Goal: Task Accomplishment & Management: Manage account settings

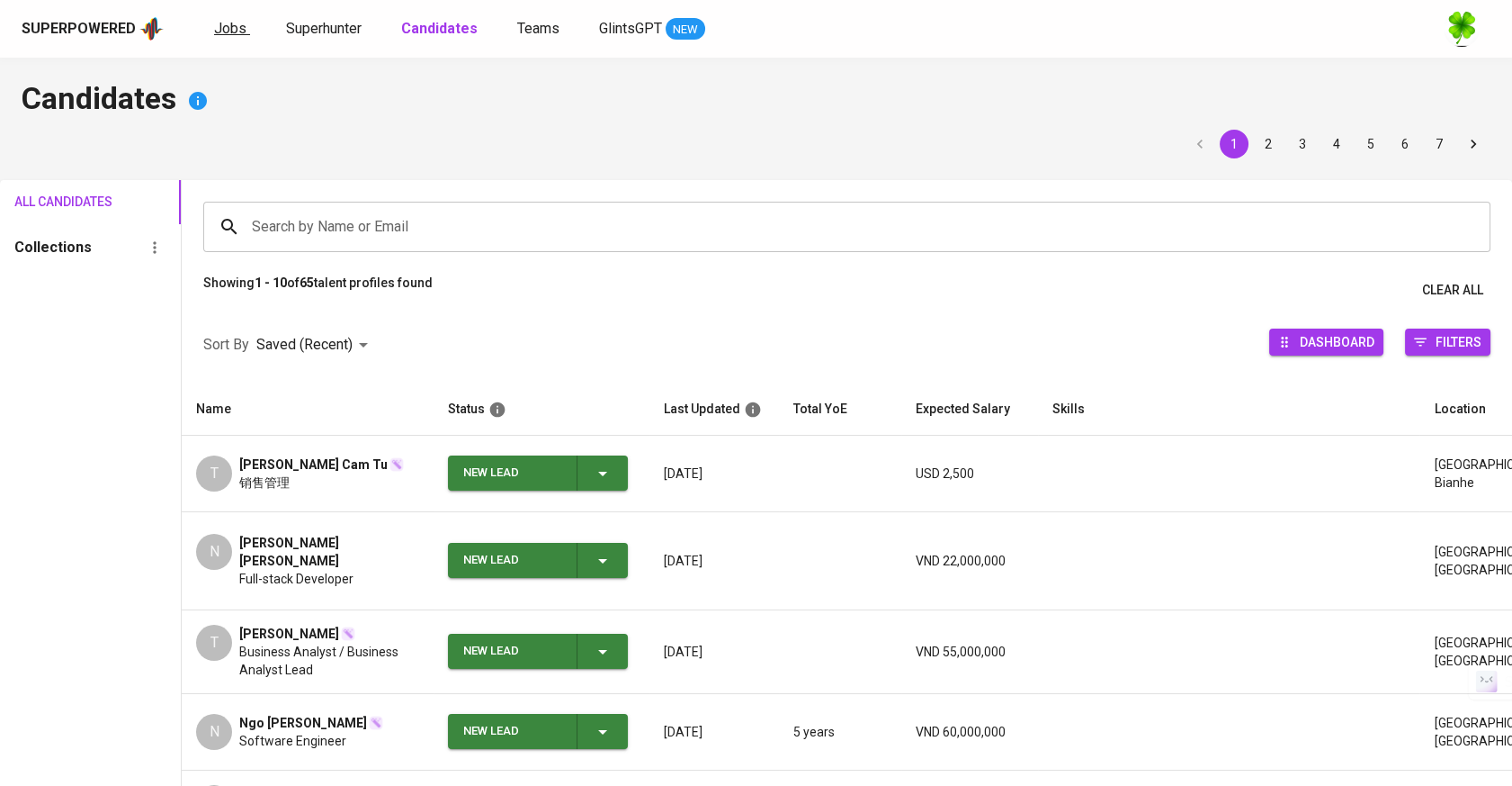
click at [214, 32] on span "Jobs" at bounding box center [229, 28] width 32 height 18
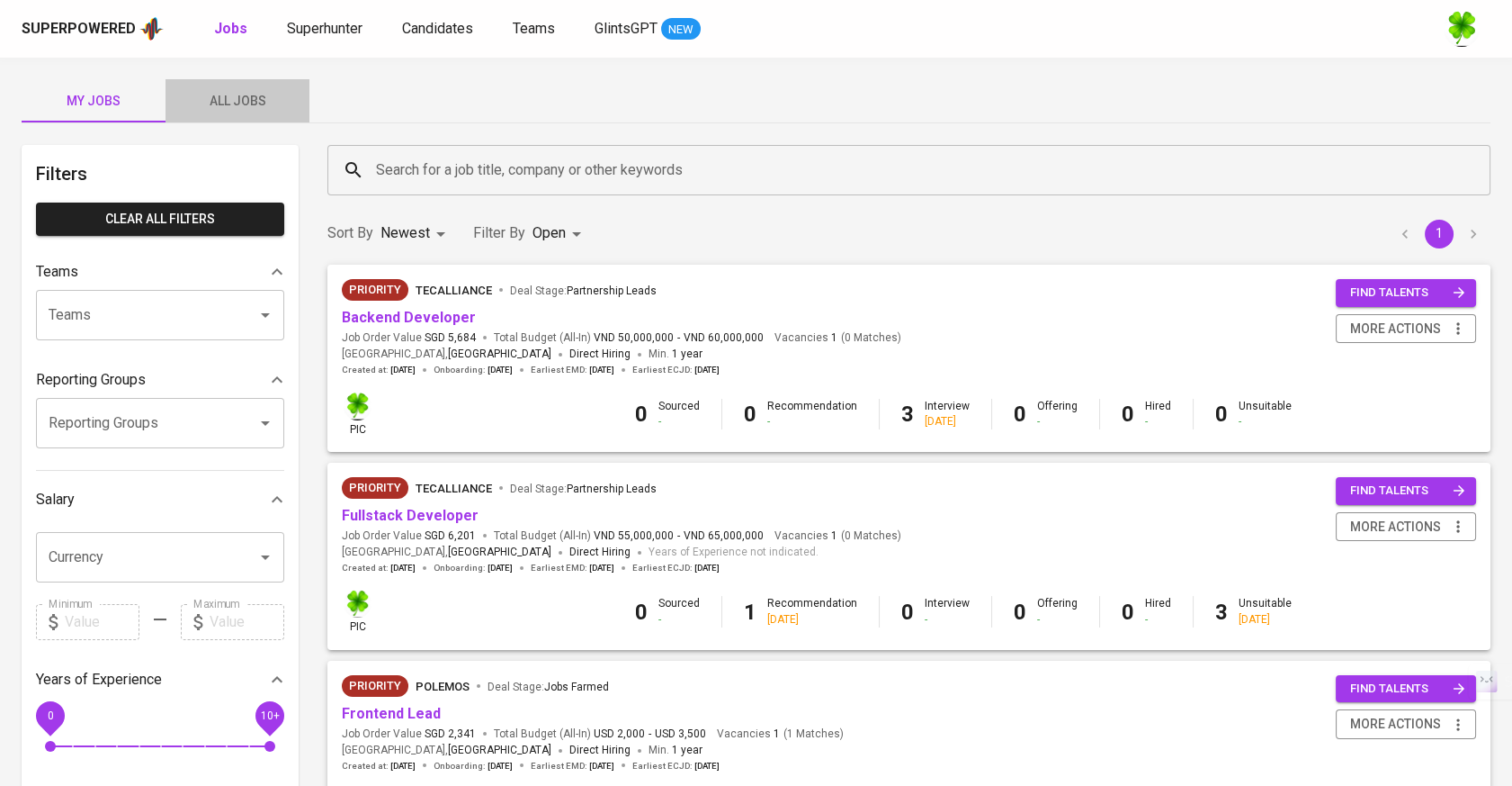
click at [243, 90] on span "All Jobs" at bounding box center [237, 101] width 123 height 22
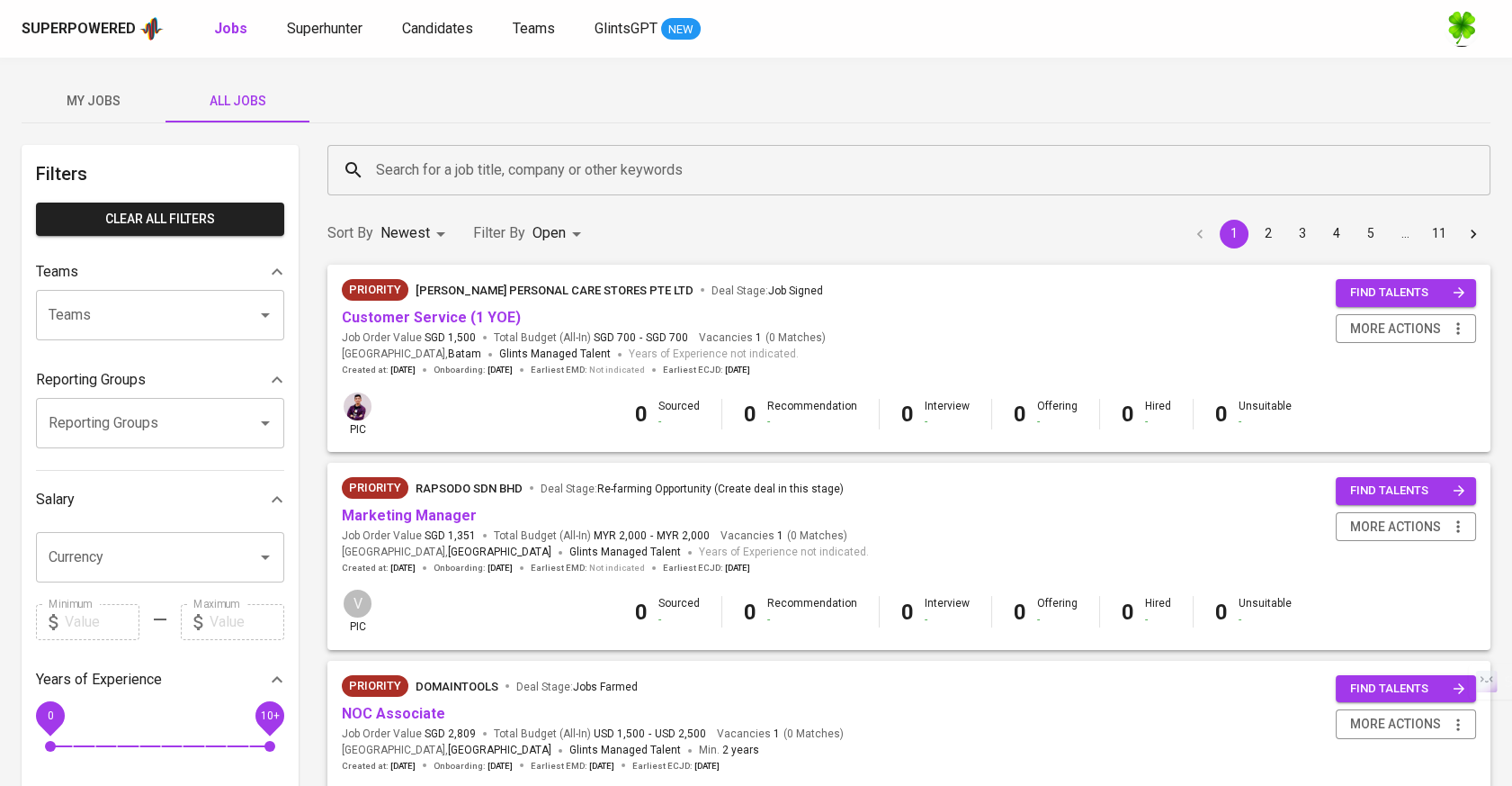
click at [566, 175] on input "Search for a job title, company or other keywords" at bounding box center [913, 169] width 1084 height 34
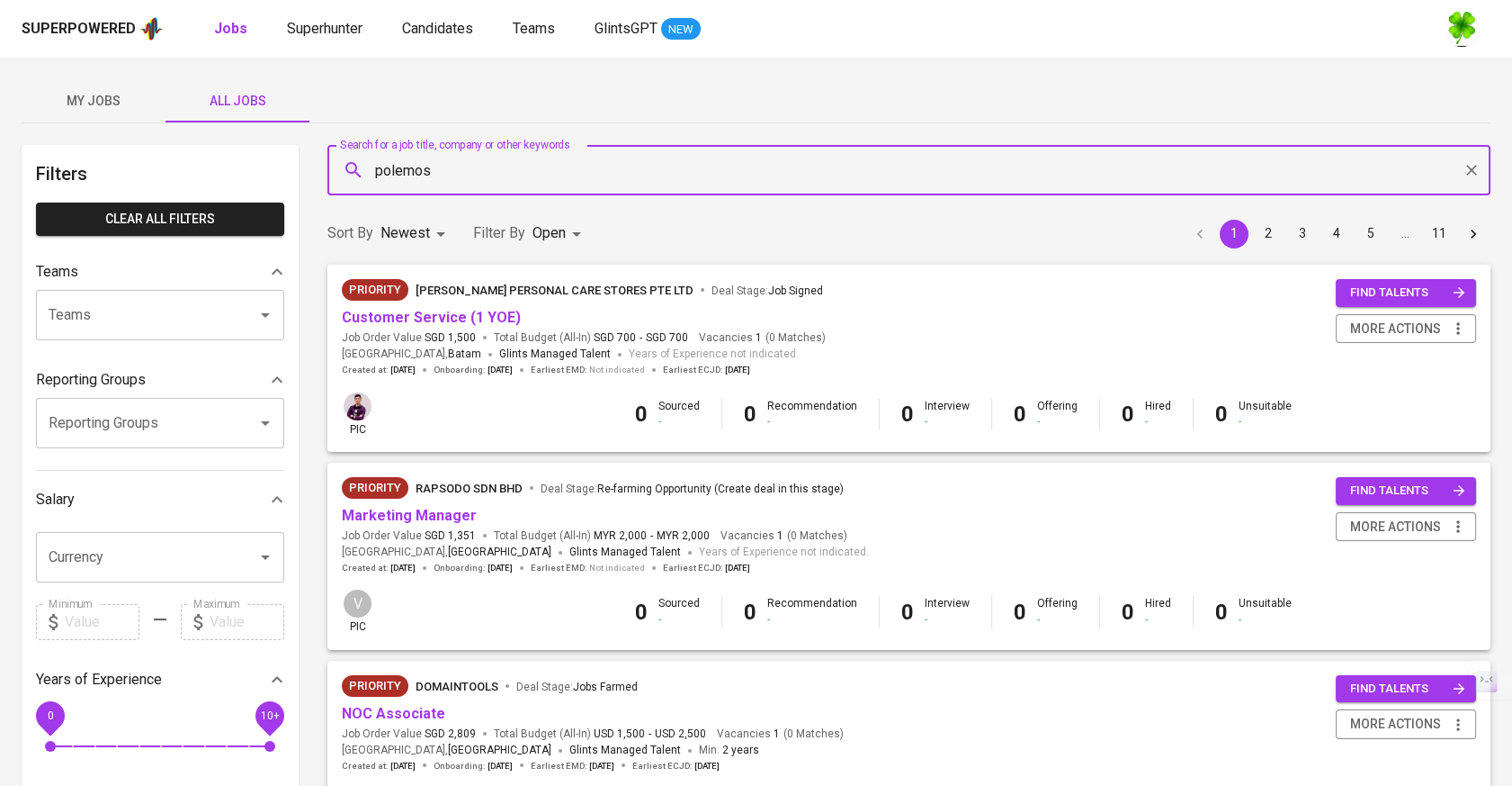
type input "polemos"
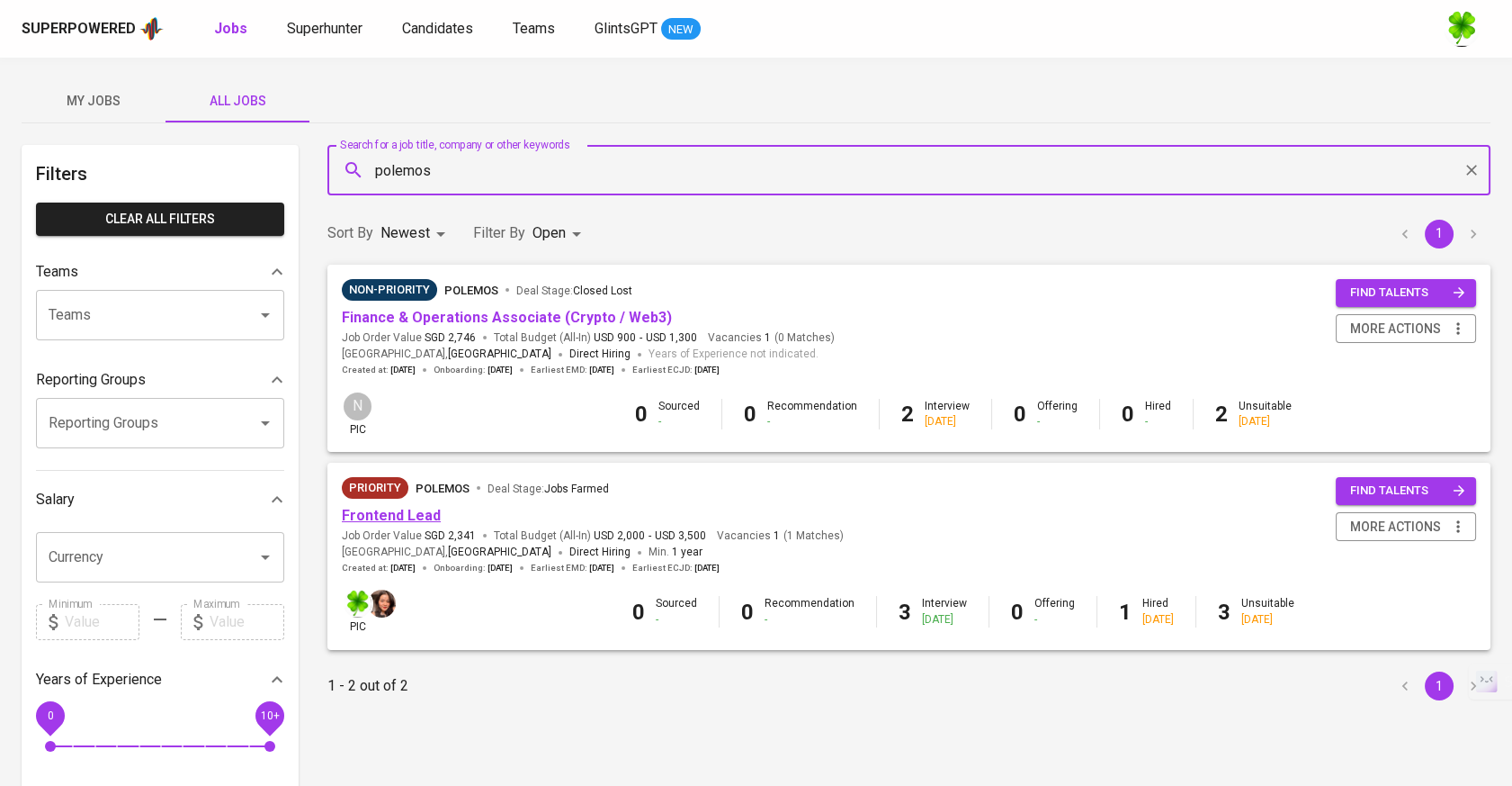
click at [398, 516] on link "Frontend Lead" at bounding box center [392, 516] width 99 height 18
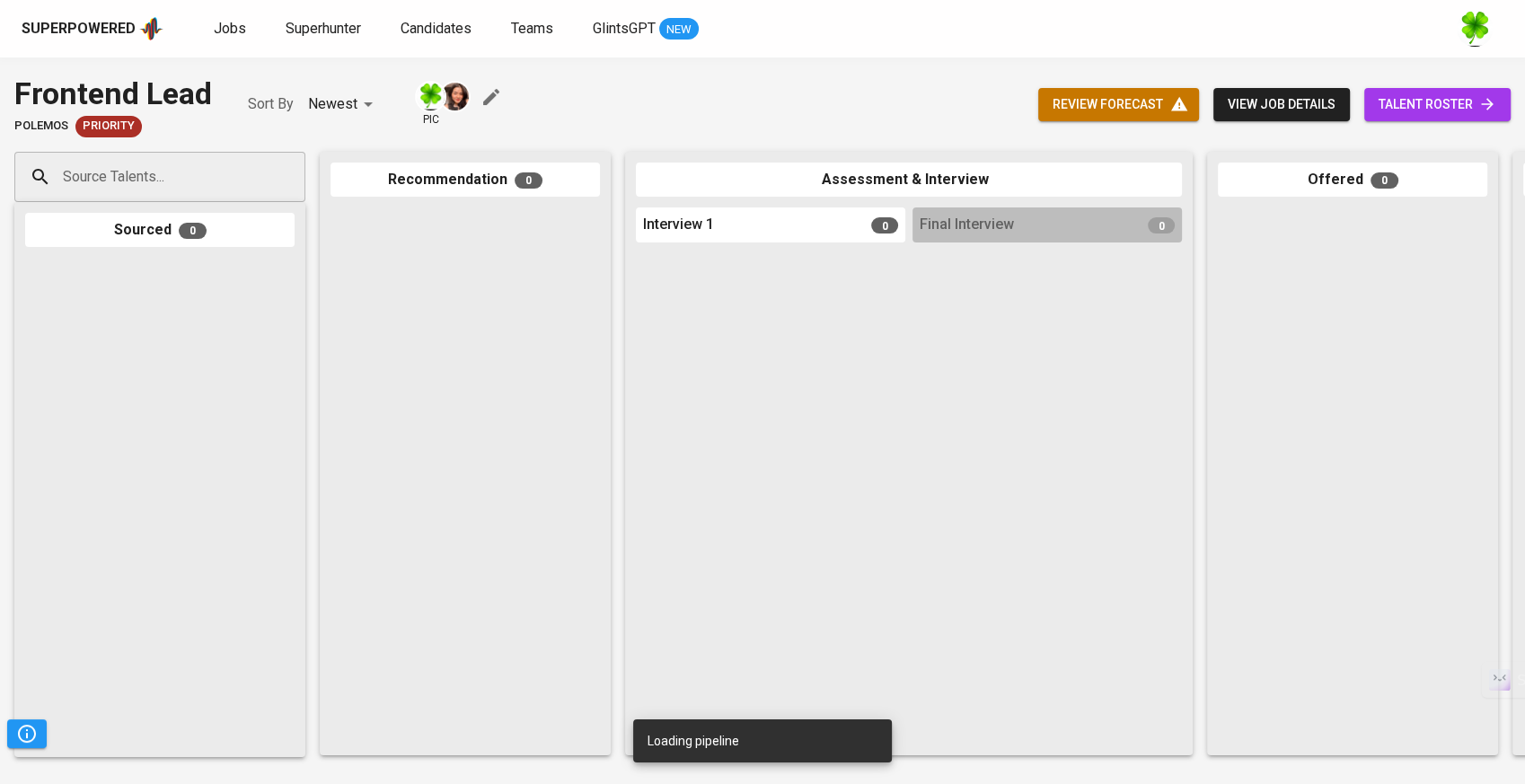
click at [1129, 97] on span "review forecast" at bounding box center [1118, 104] width 132 height 22
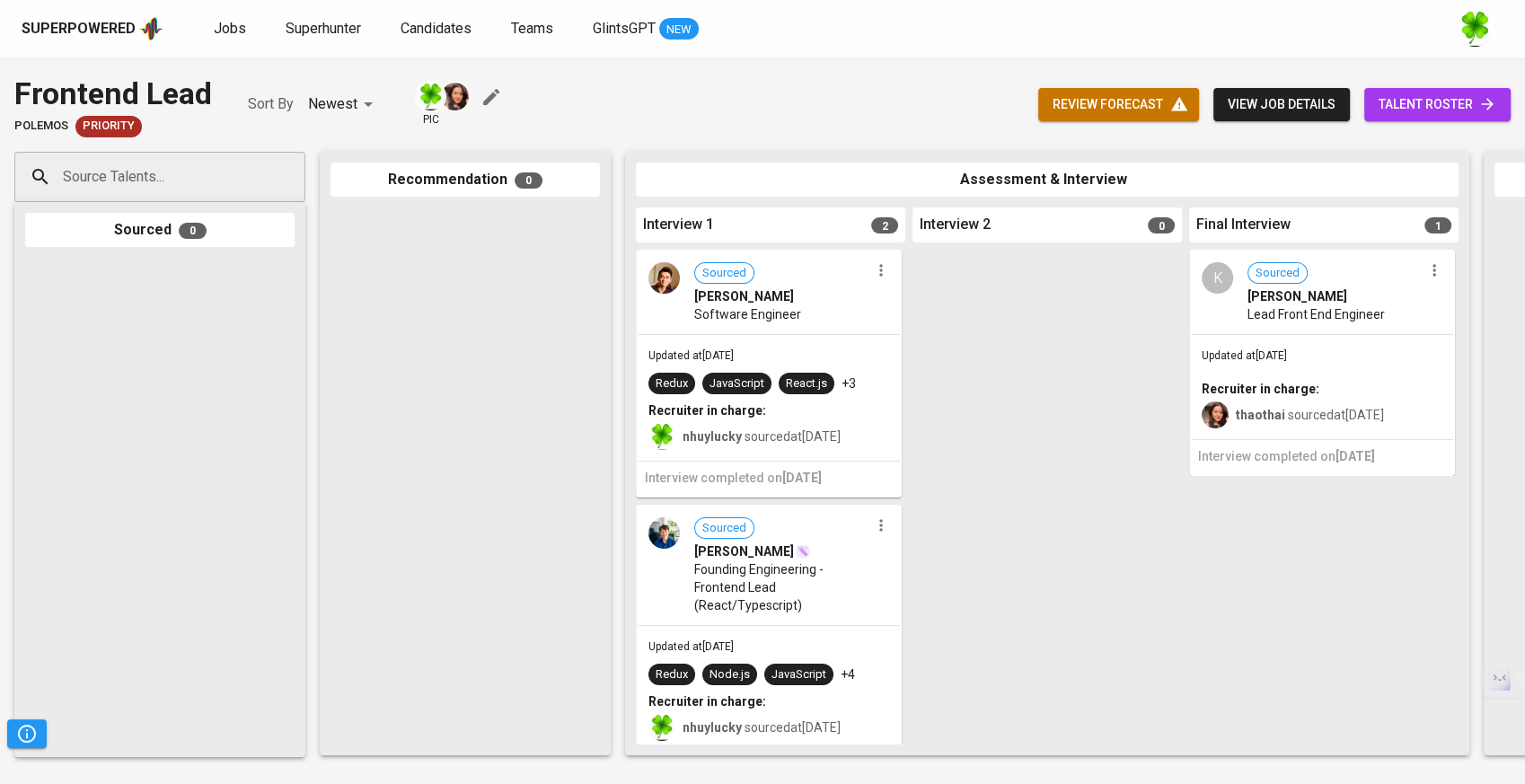
click at [830, 338] on div "Updated at [DATE] Redux JavaScript React.js +3 Recruiter in charge: nhuylucky s…" at bounding box center [769, 398] width 262 height 126
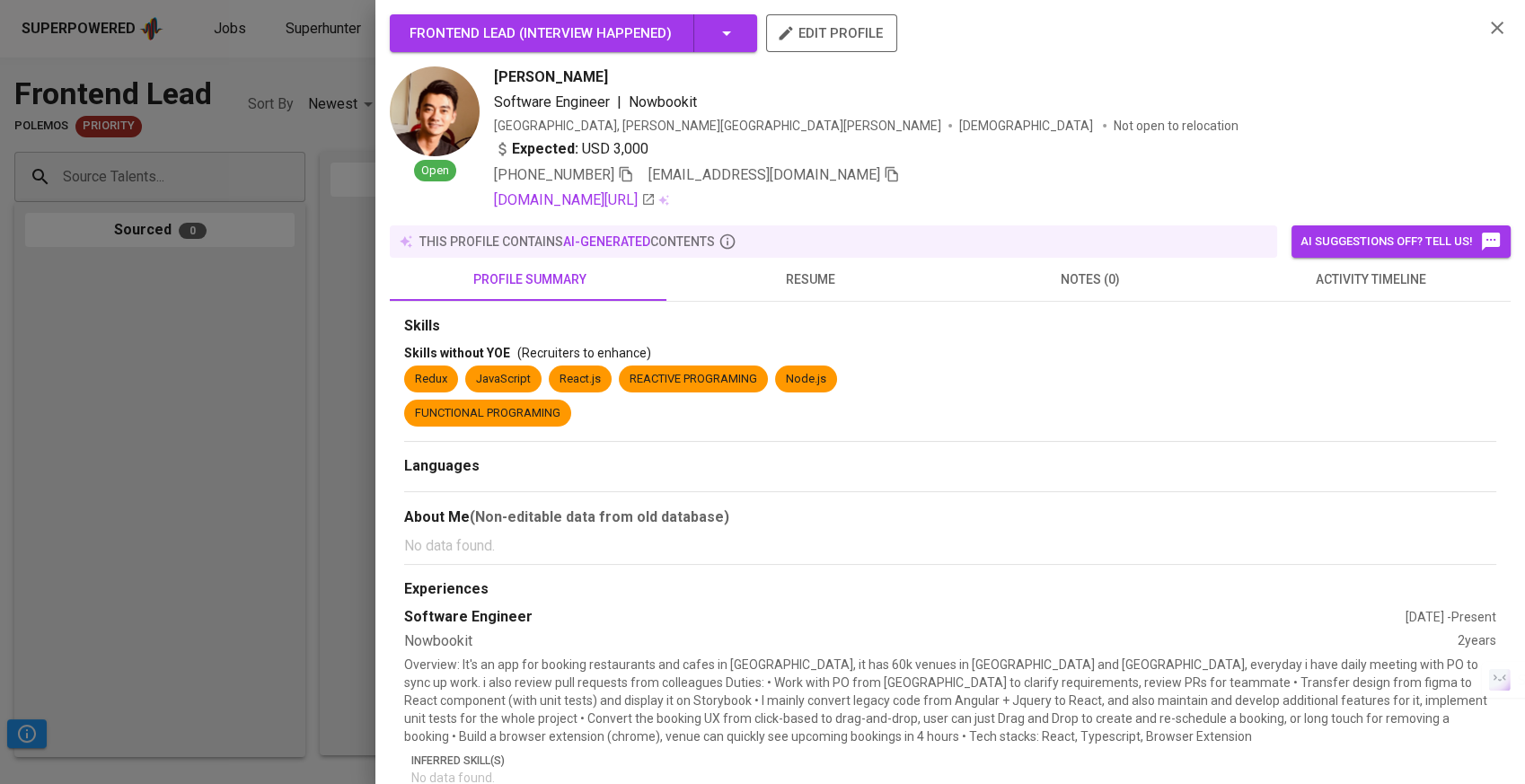
click at [247, 376] on div at bounding box center [762, 392] width 1525 height 784
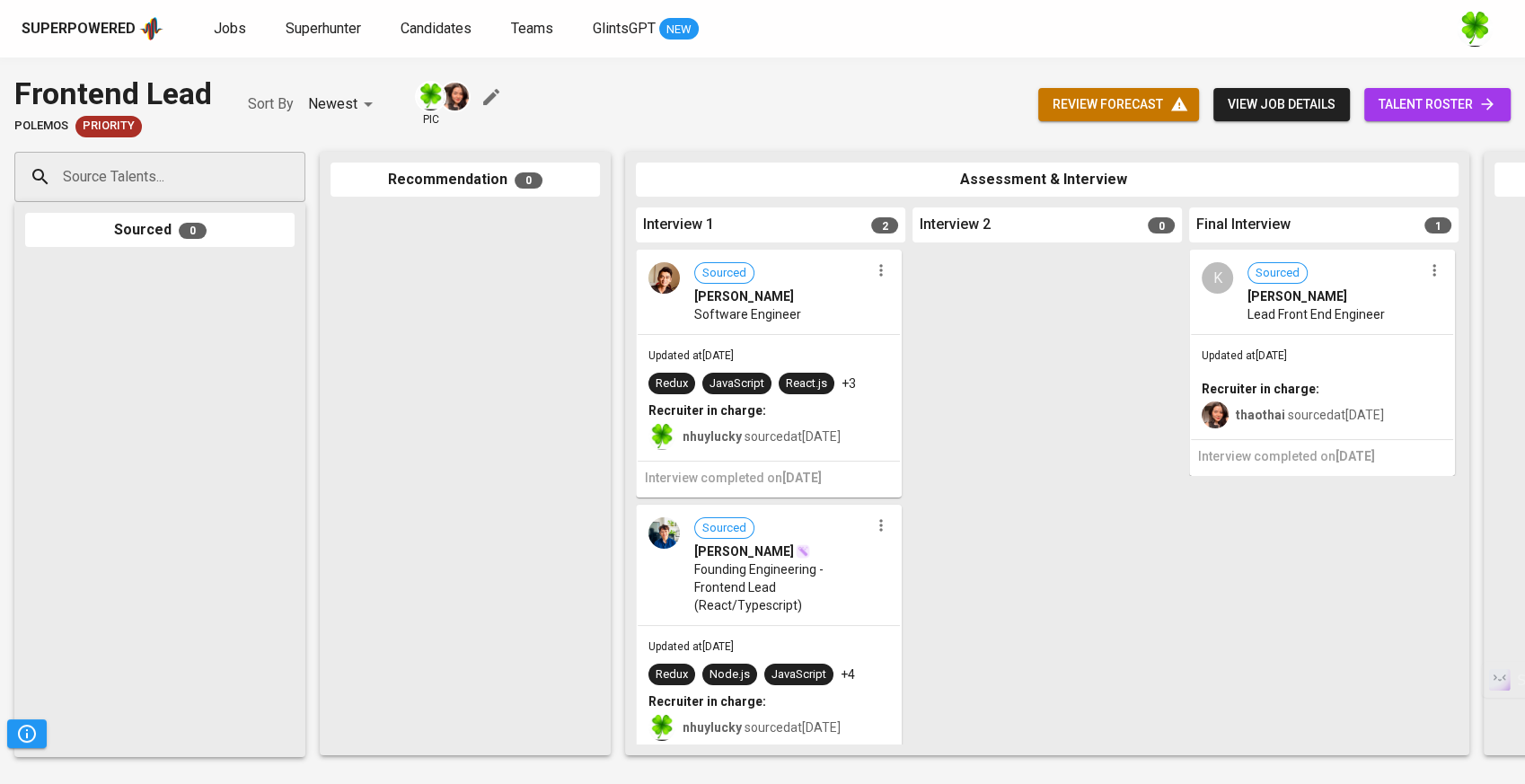
click at [885, 270] on div "Sourced [PERSON_NAME] Software Engineer" at bounding box center [769, 292] width 262 height 82
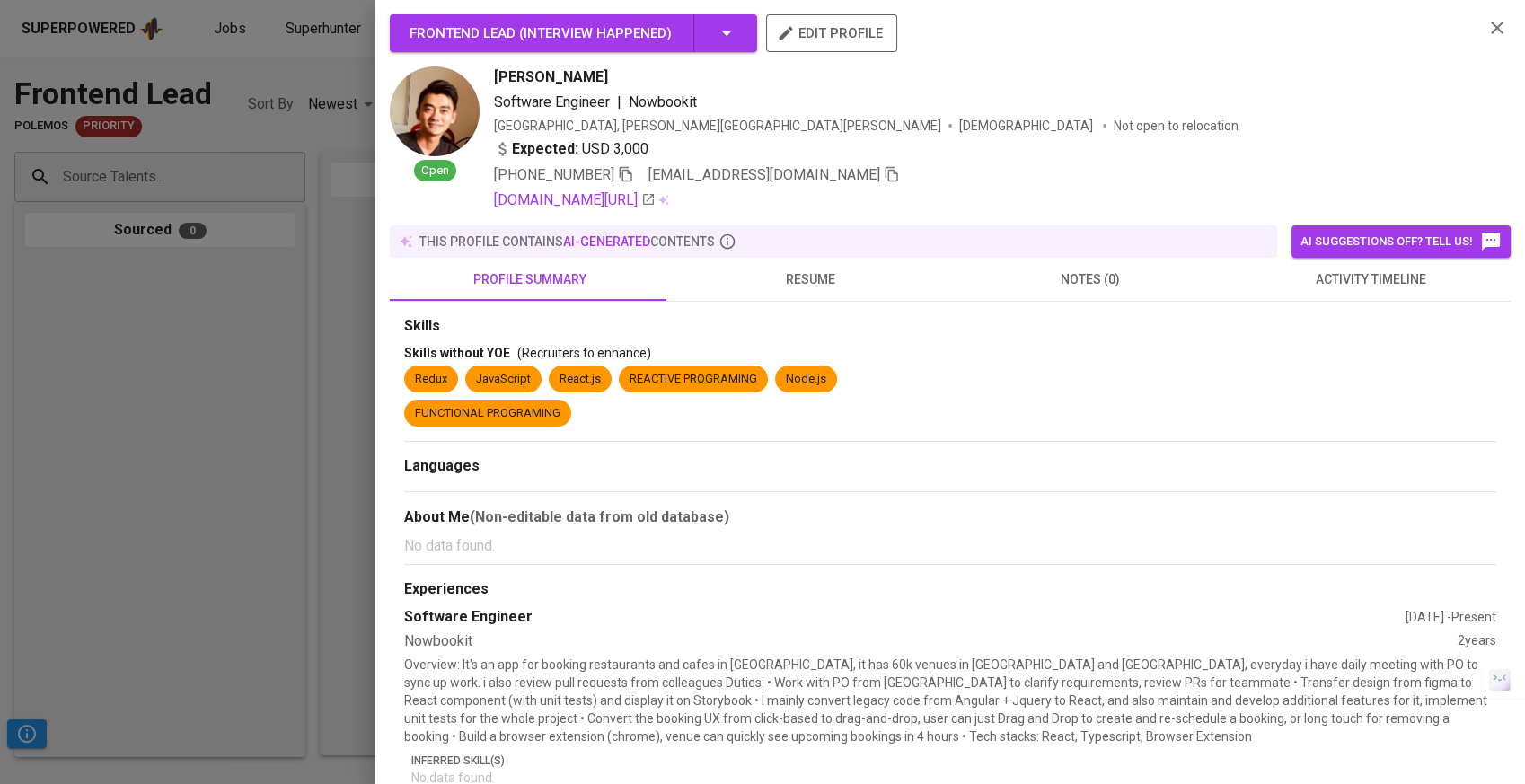
click at [877, 274] on span "resume" at bounding box center [810, 279] width 258 height 22
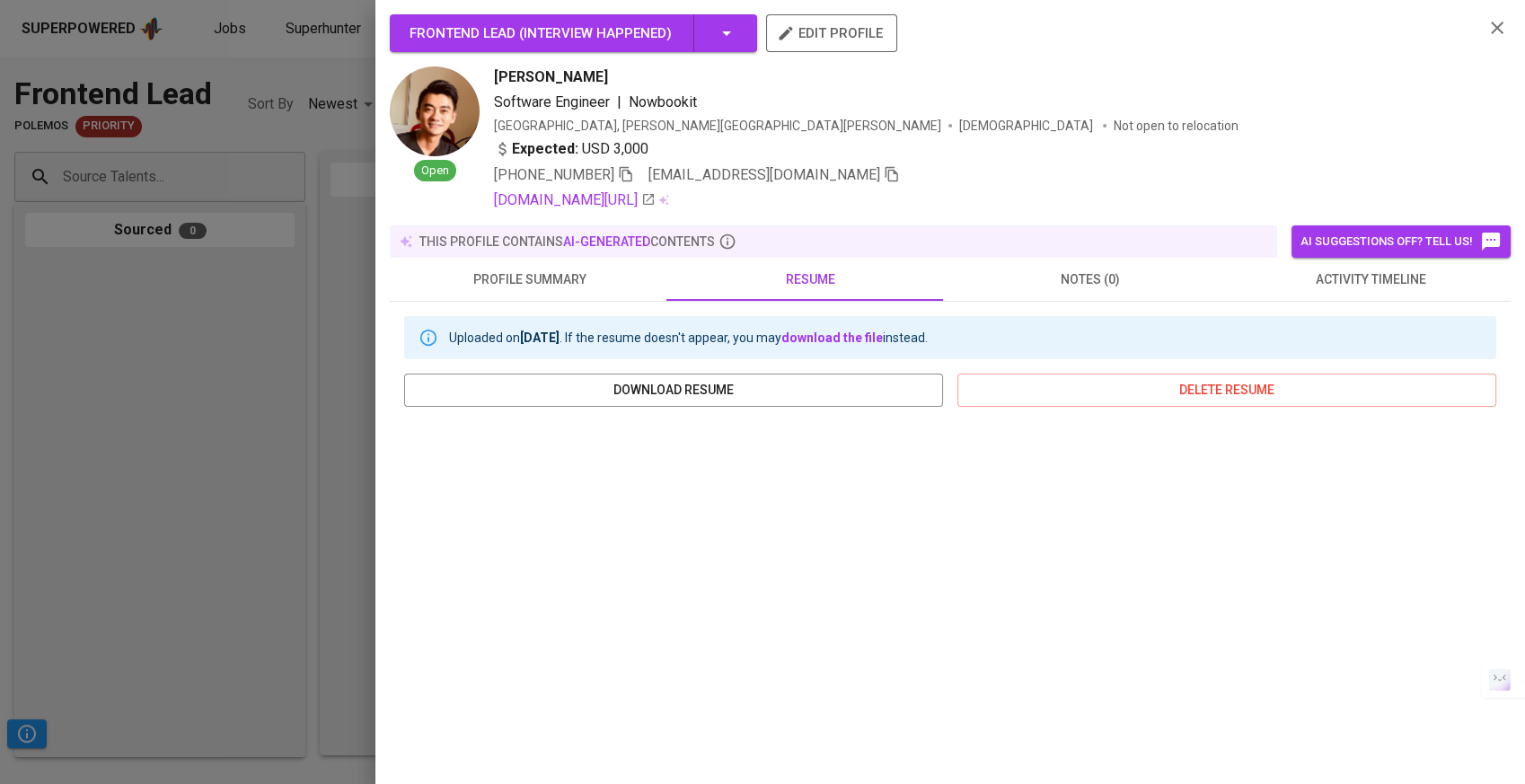
click at [345, 331] on div at bounding box center [762, 392] width 1525 height 784
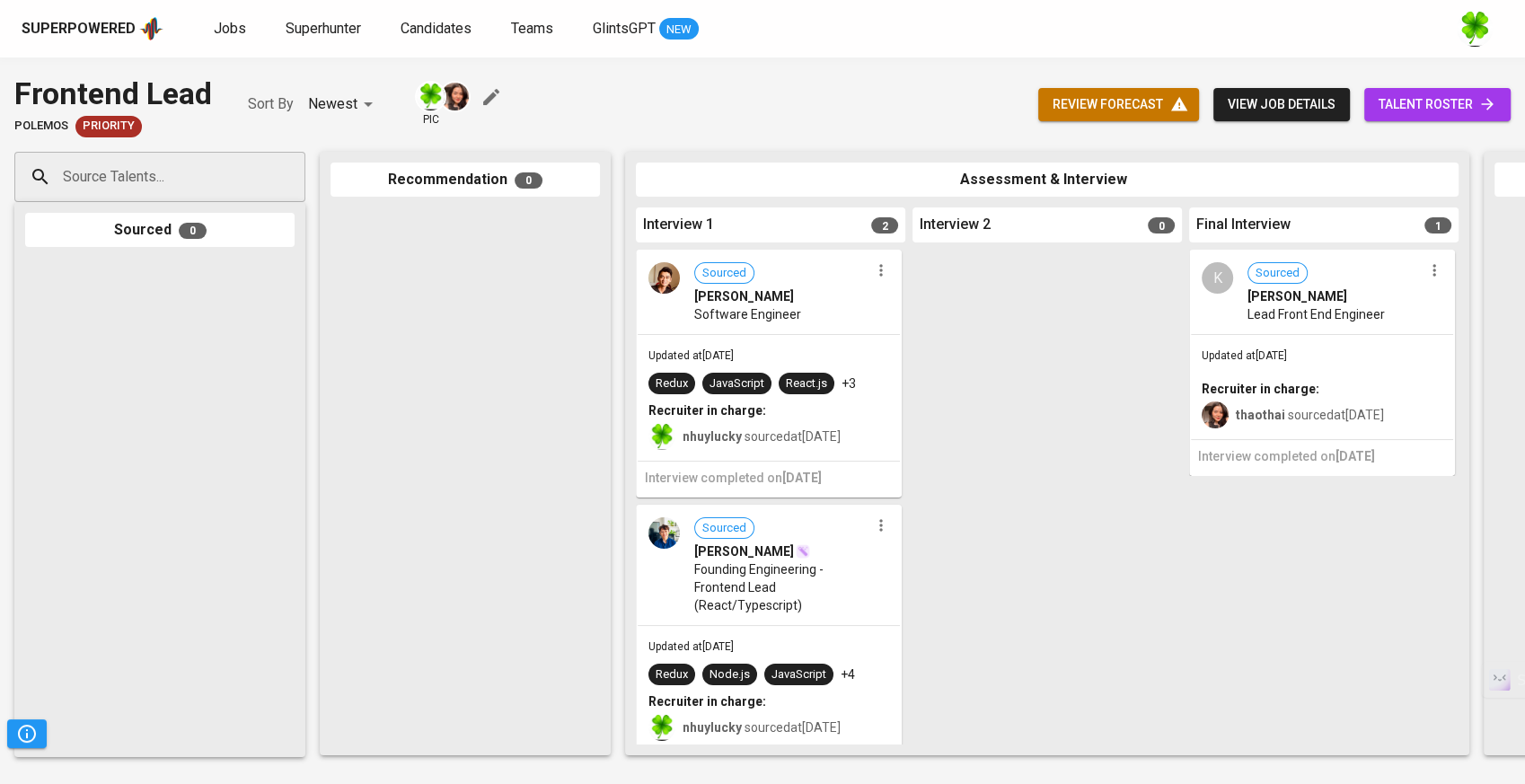
click at [877, 281] on button "button" at bounding box center [881, 270] width 23 height 23
click at [924, 377] on span "Move to unsuitable" at bounding box center [923, 383] width 94 height 16
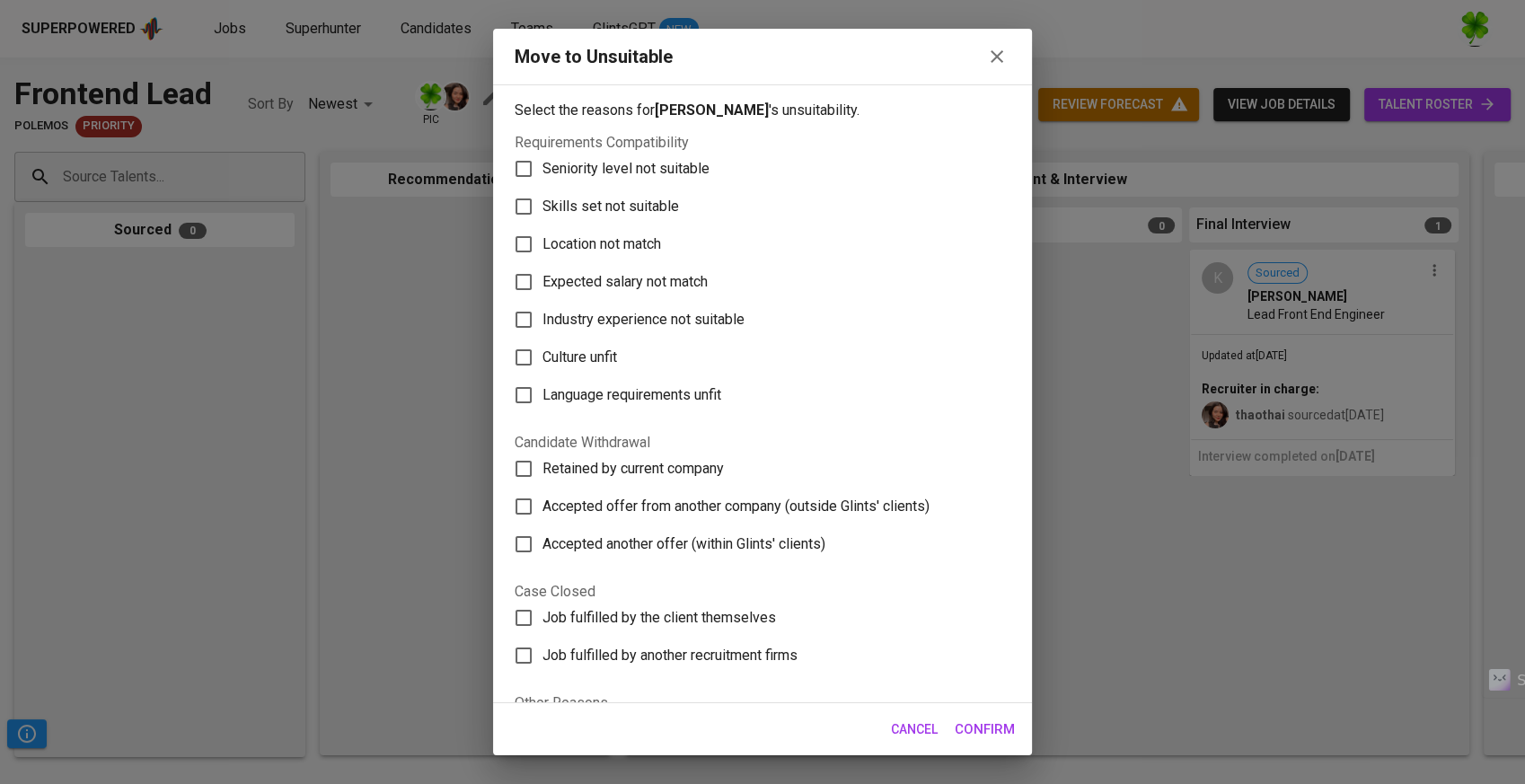
click at [644, 210] on span "Skills set not suitable" at bounding box center [611, 207] width 137 height 21
click at [543, 210] on input "Skills set not suitable" at bounding box center [523, 206] width 38 height 38
checkbox input "true"
click at [992, 717] on span "Confirm" at bounding box center [985, 729] width 60 height 23
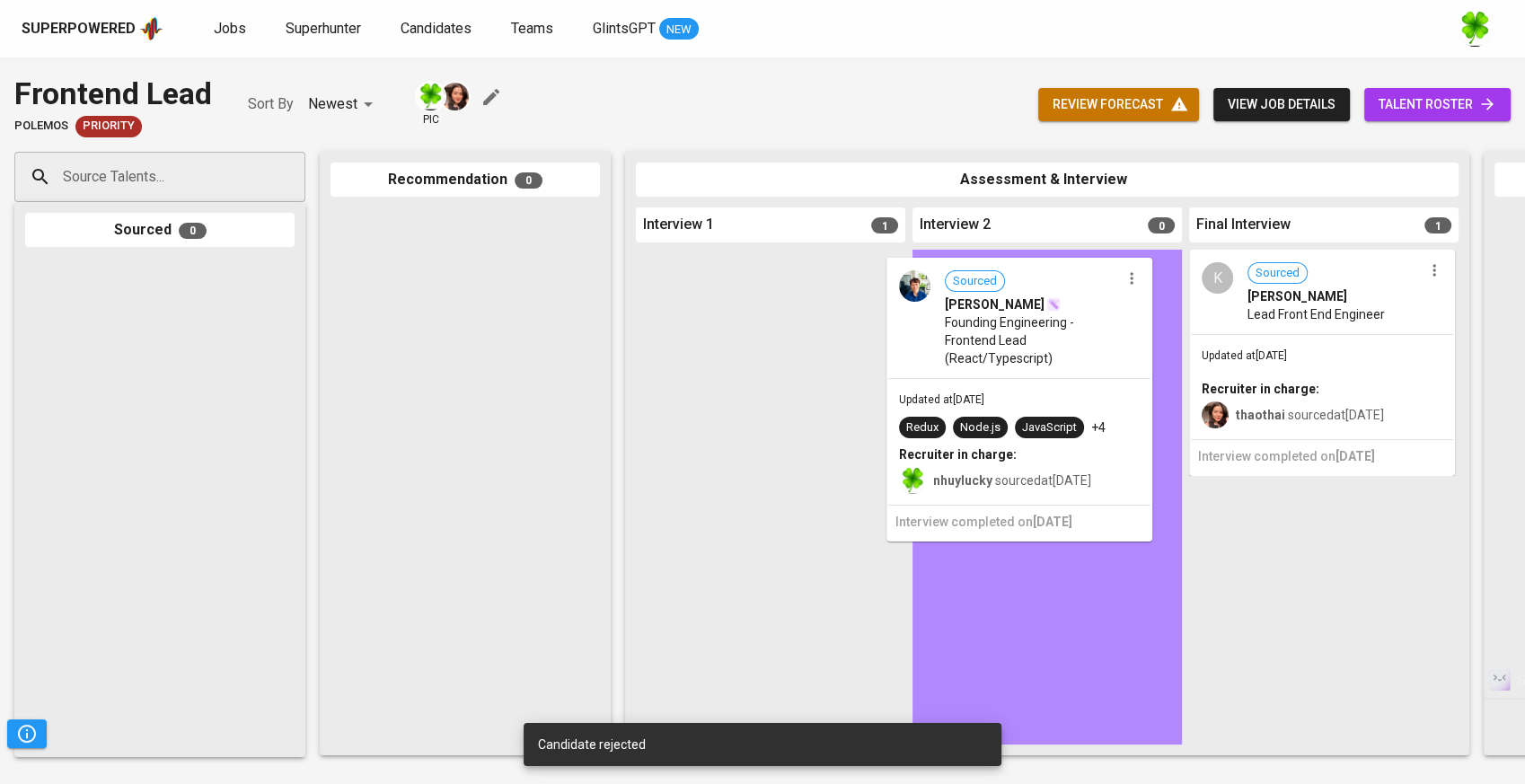
drag, startPoint x: 848, startPoint y: 344, endPoint x: 1035, endPoint y: 351, distance: 187.1
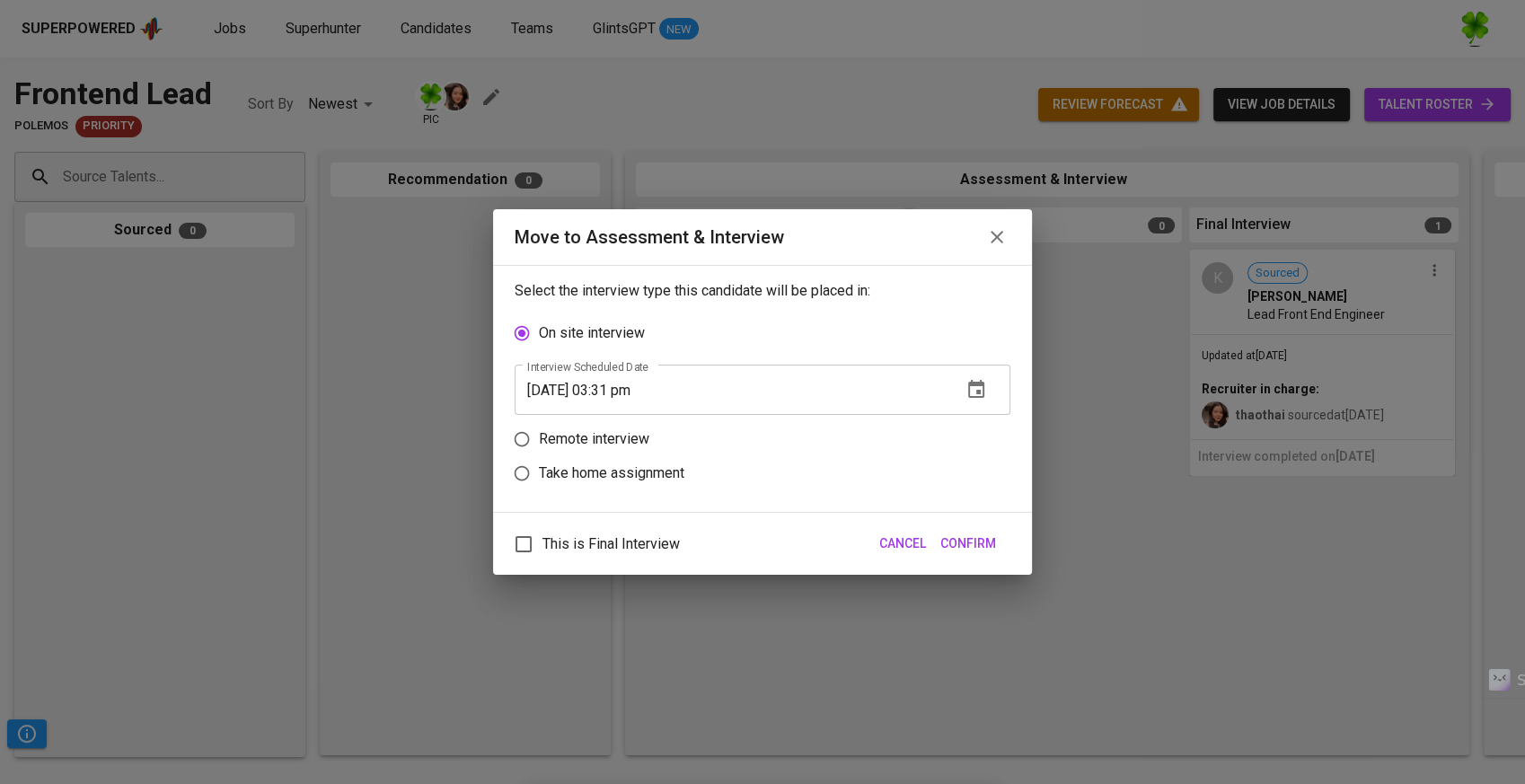
click at [619, 440] on p "Remote interview" at bounding box center [594, 439] width 111 height 21
click at [539, 440] on input "Remote interview" at bounding box center [521, 439] width 34 height 34
radio input "true"
click at [968, 429] on icon "button" at bounding box center [976, 423] width 17 height 18
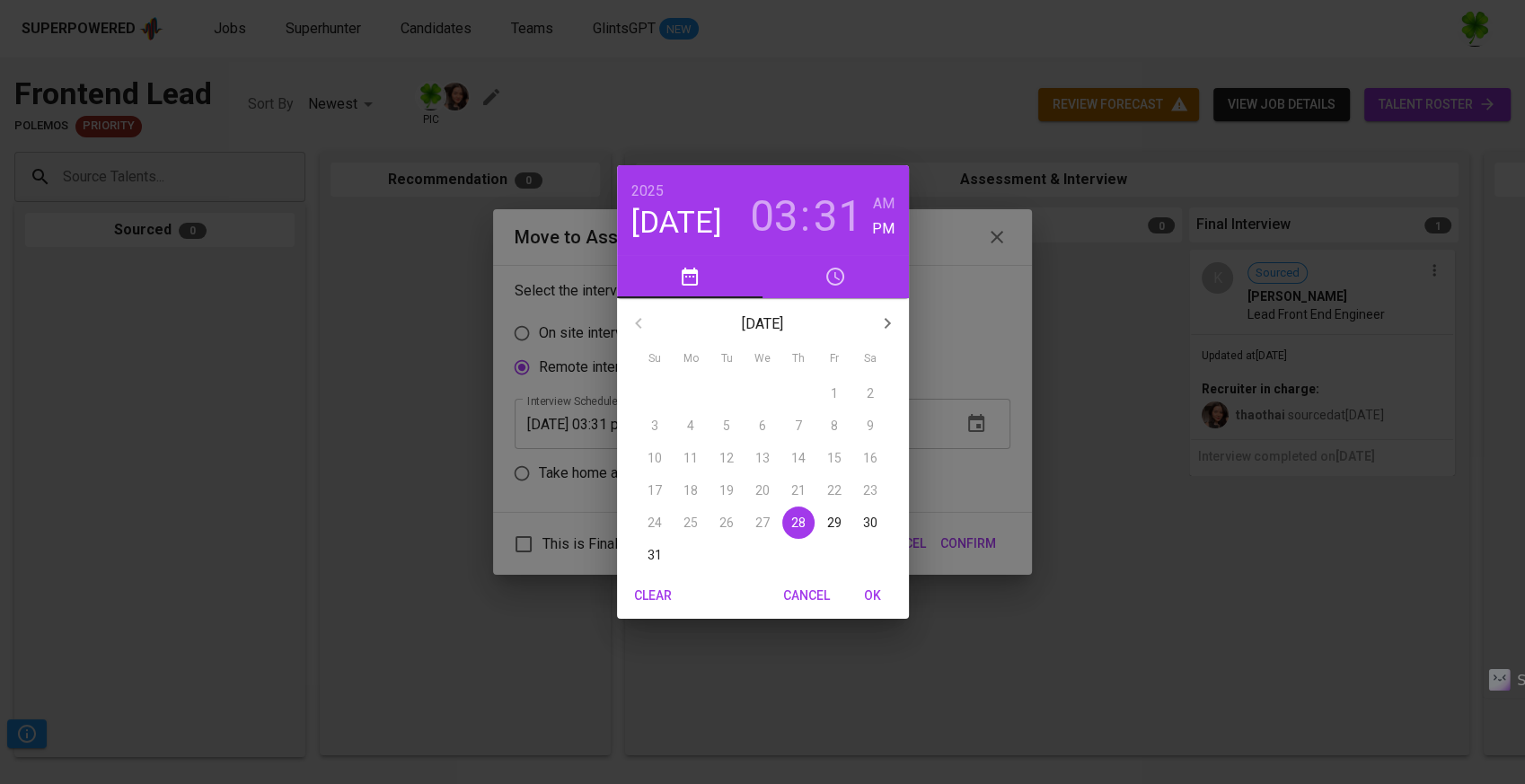
click at [878, 325] on icon "button" at bounding box center [887, 323] width 21 height 21
click at [805, 391] on span "4" at bounding box center [798, 393] width 32 height 18
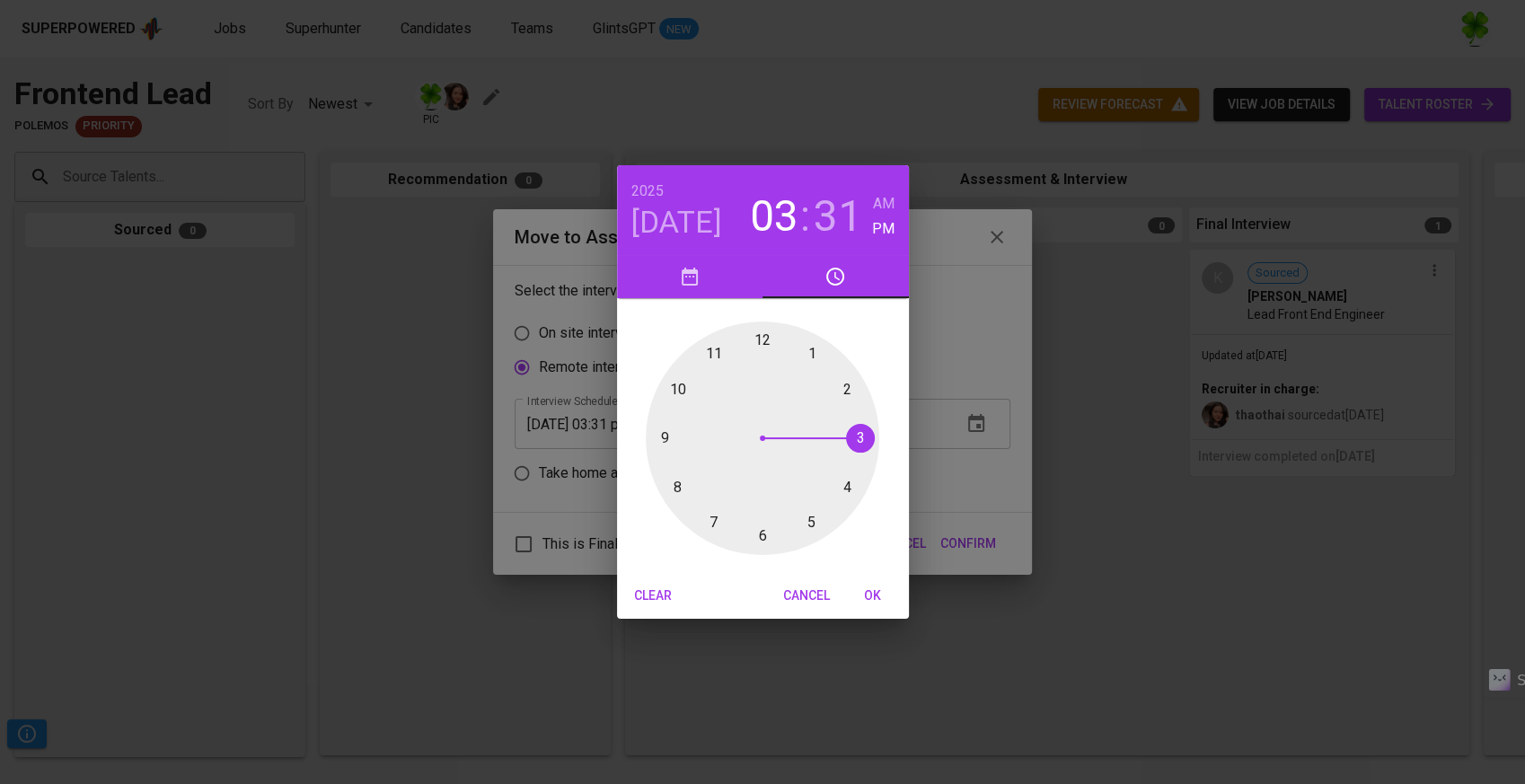
click at [711, 358] on div at bounding box center [762, 438] width 234 height 234
click at [765, 351] on div at bounding box center [762, 438] width 234 height 234
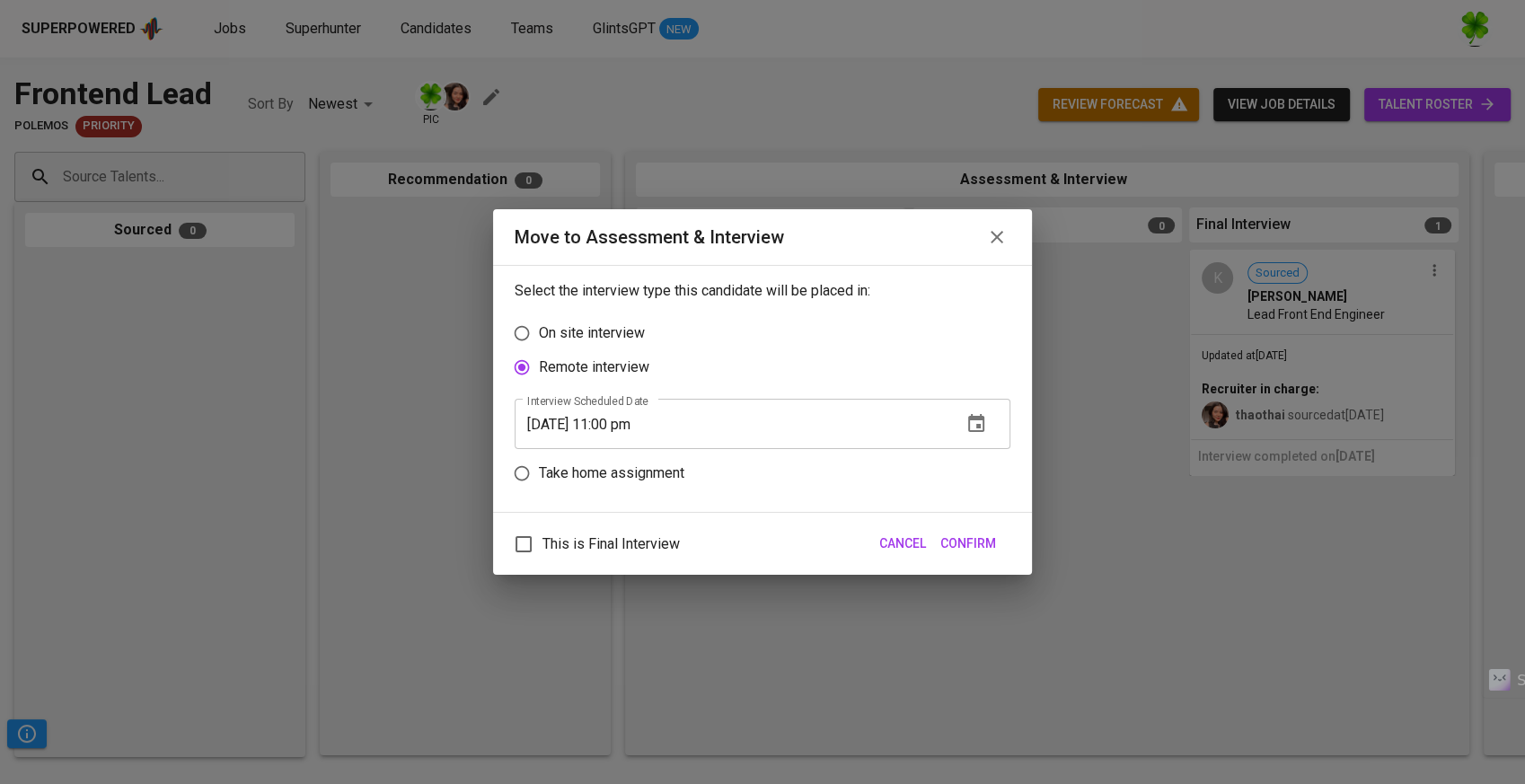
click at [680, 426] on input "[DATE] 11:00 pm" at bounding box center [731, 424] width 433 height 50
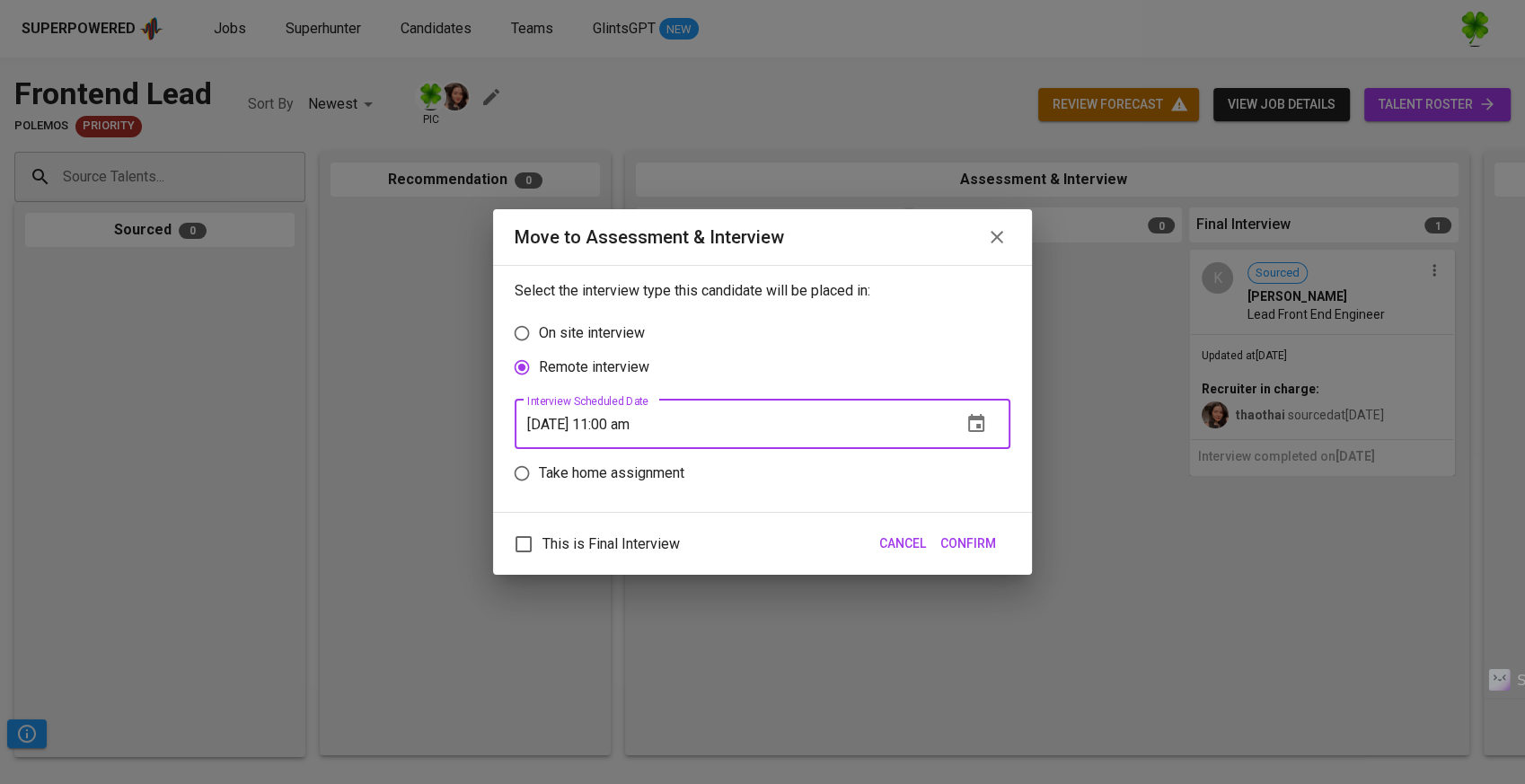
type input "[DATE] 11:00 am"
click at [984, 534] on span "Confirm" at bounding box center [968, 543] width 55 height 22
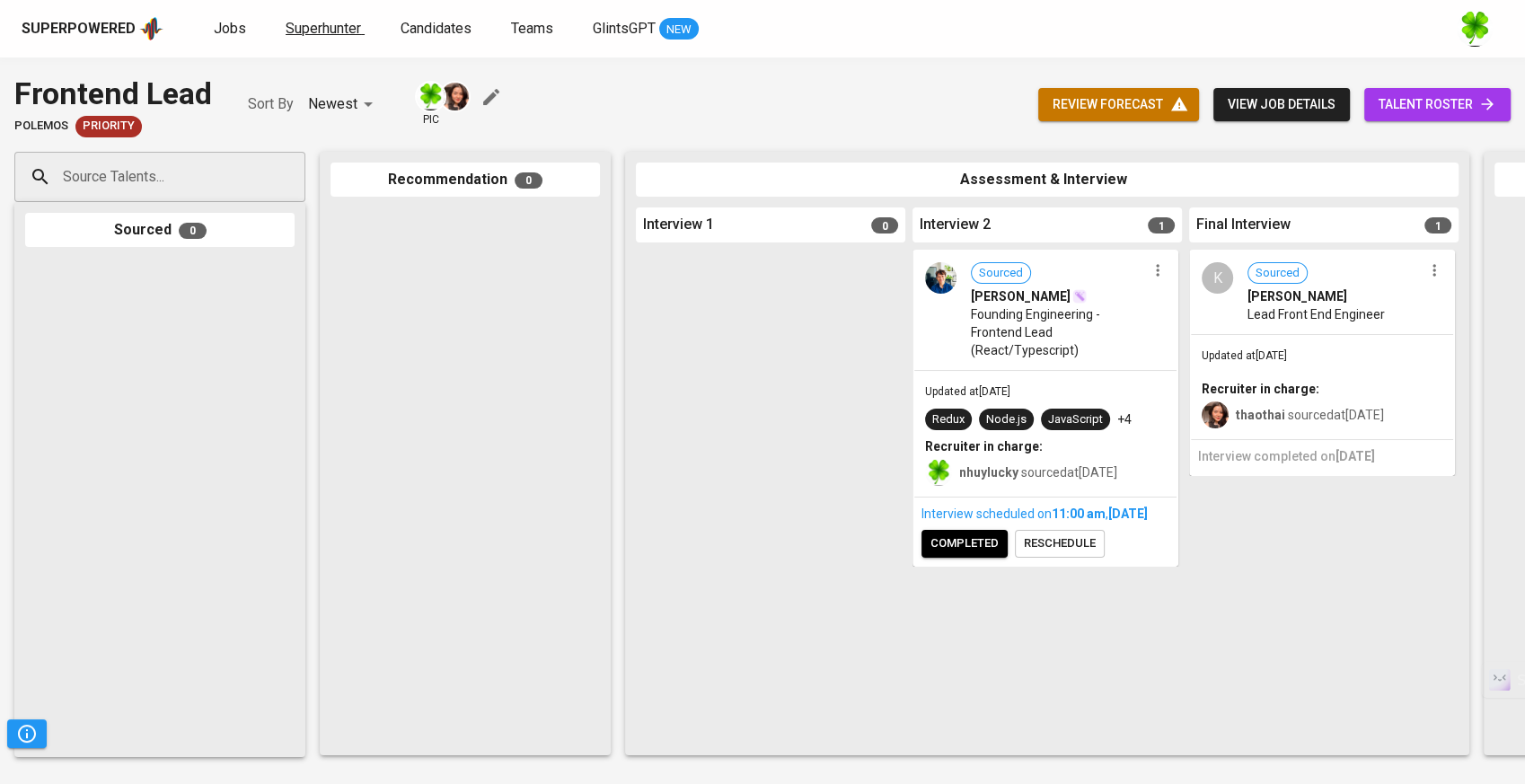
click at [345, 27] on span "Superhunter" at bounding box center [323, 28] width 76 height 17
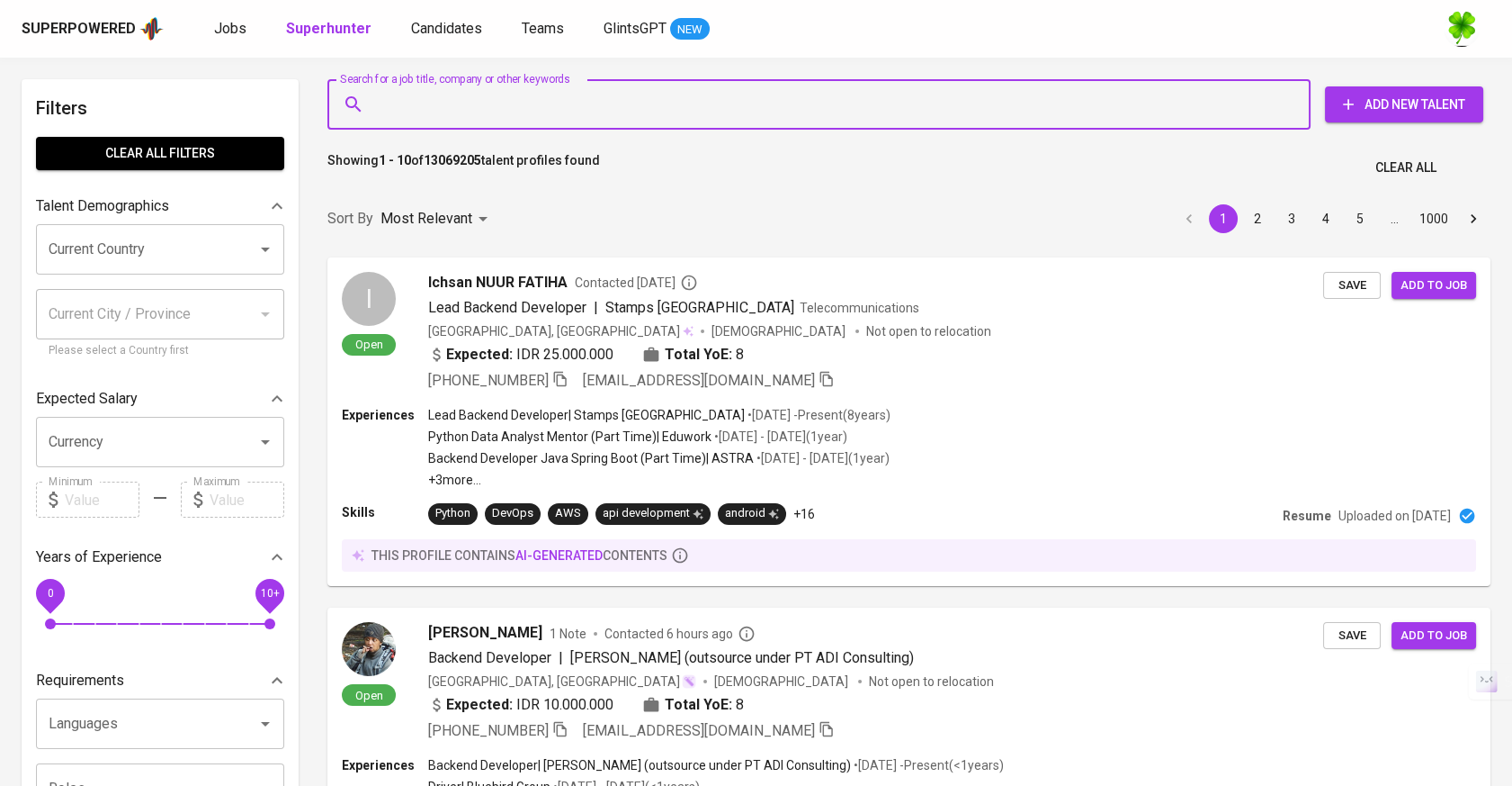
click at [513, 108] on input "Search for a job title, company or other keywords" at bounding box center [824, 104] width 904 height 34
paste input "minhtrung2606@gmail.com"
type input "minhtrung2606@gmail.com"
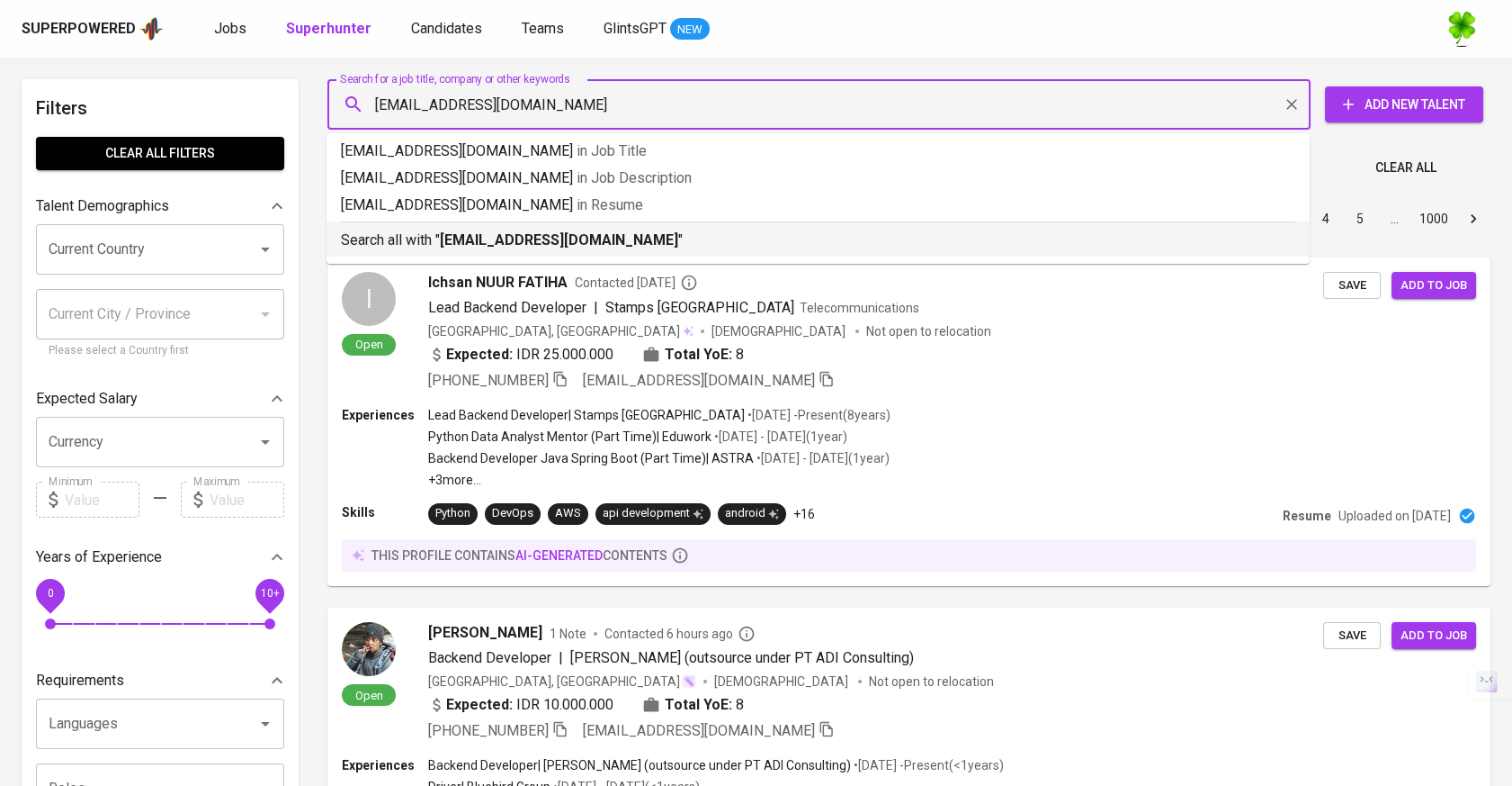
click at [437, 227] on div "Search all with " minhtrung2606@gmail.com "" at bounding box center [819, 236] width 955 height 30
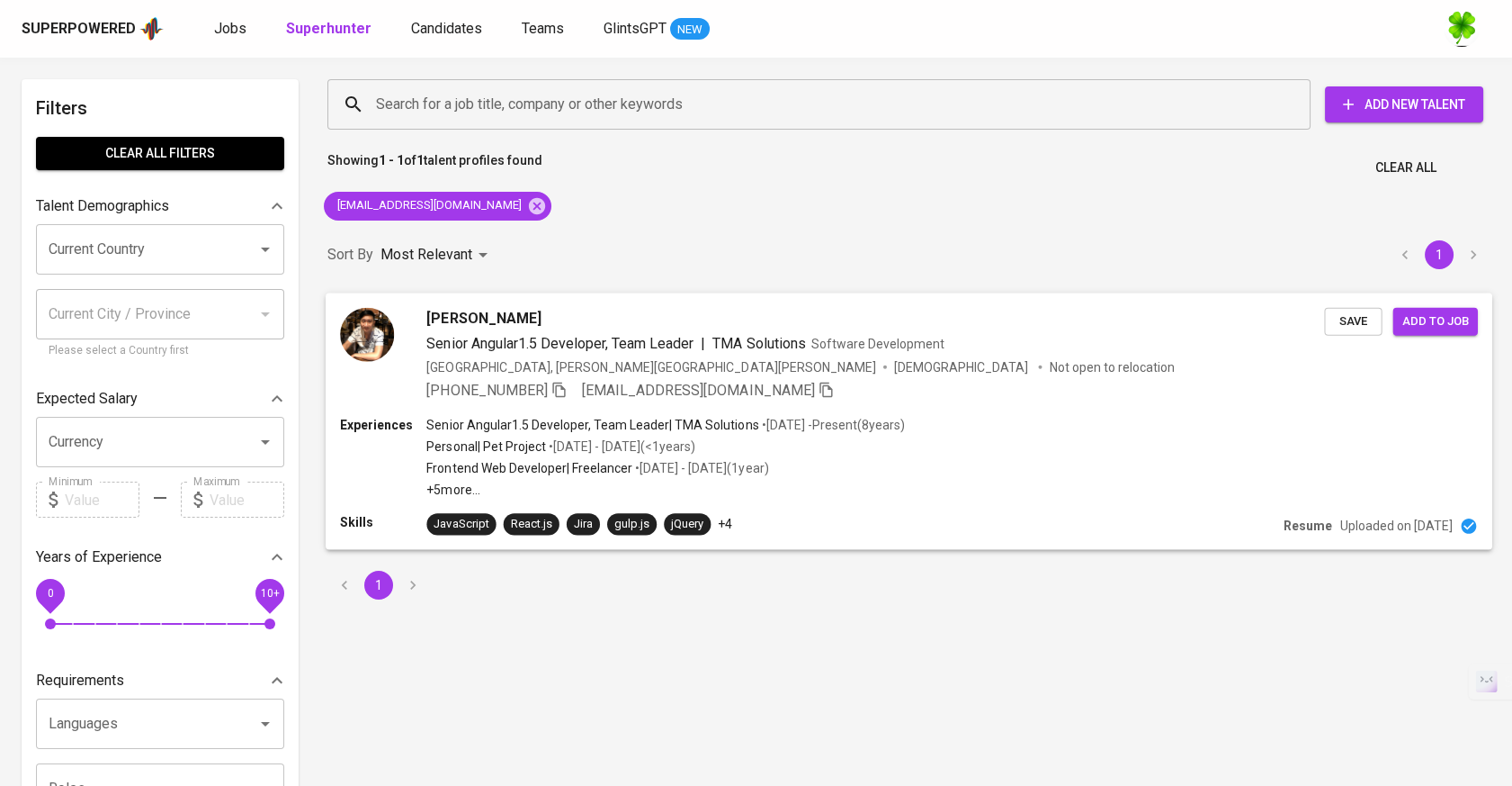
click at [1016, 384] on div "+84 938-063-253 minhtrung2606@gmail.com" at bounding box center [875, 390] width 897 height 21
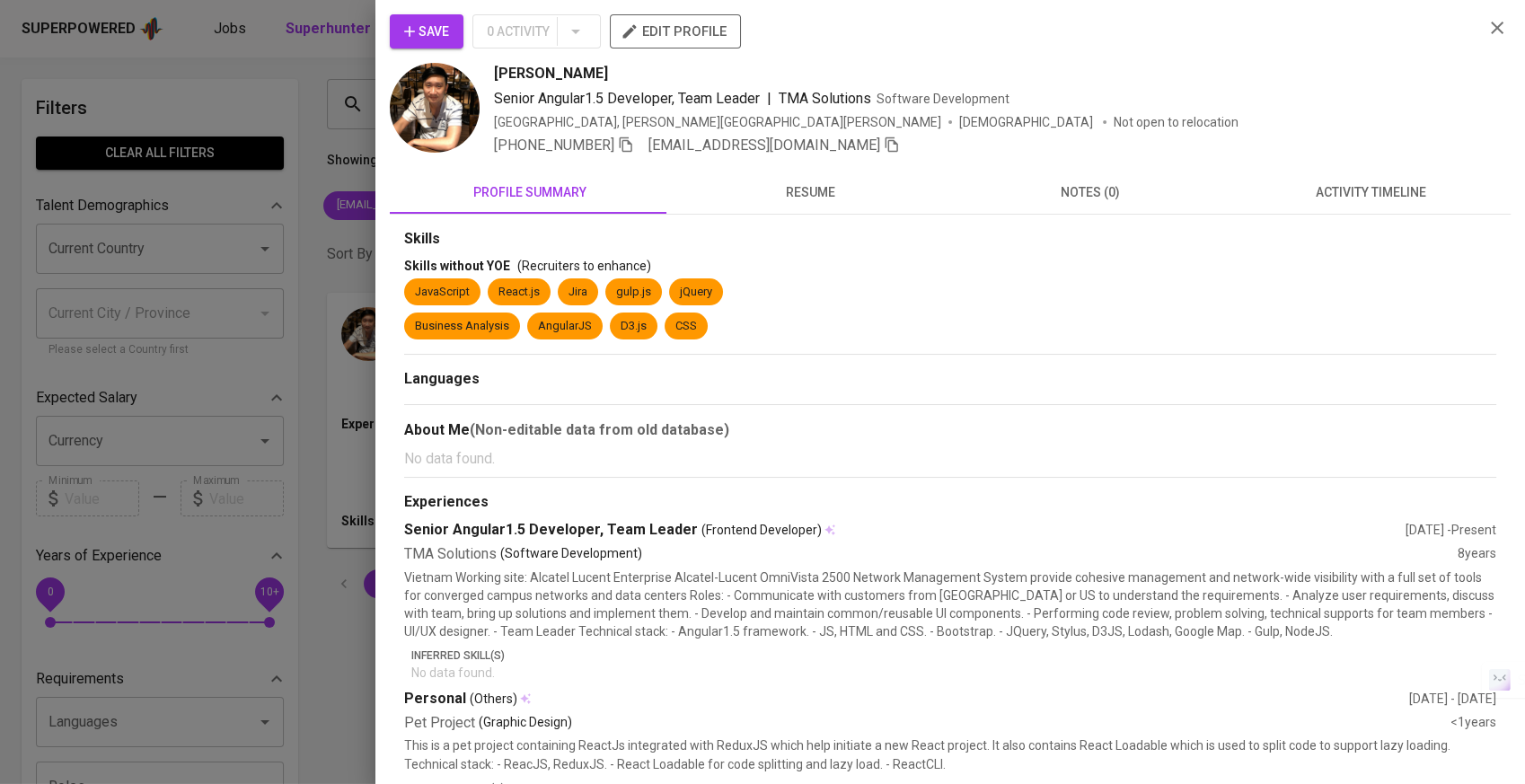
click at [696, 48] on button "edit profile" at bounding box center [675, 31] width 131 height 34
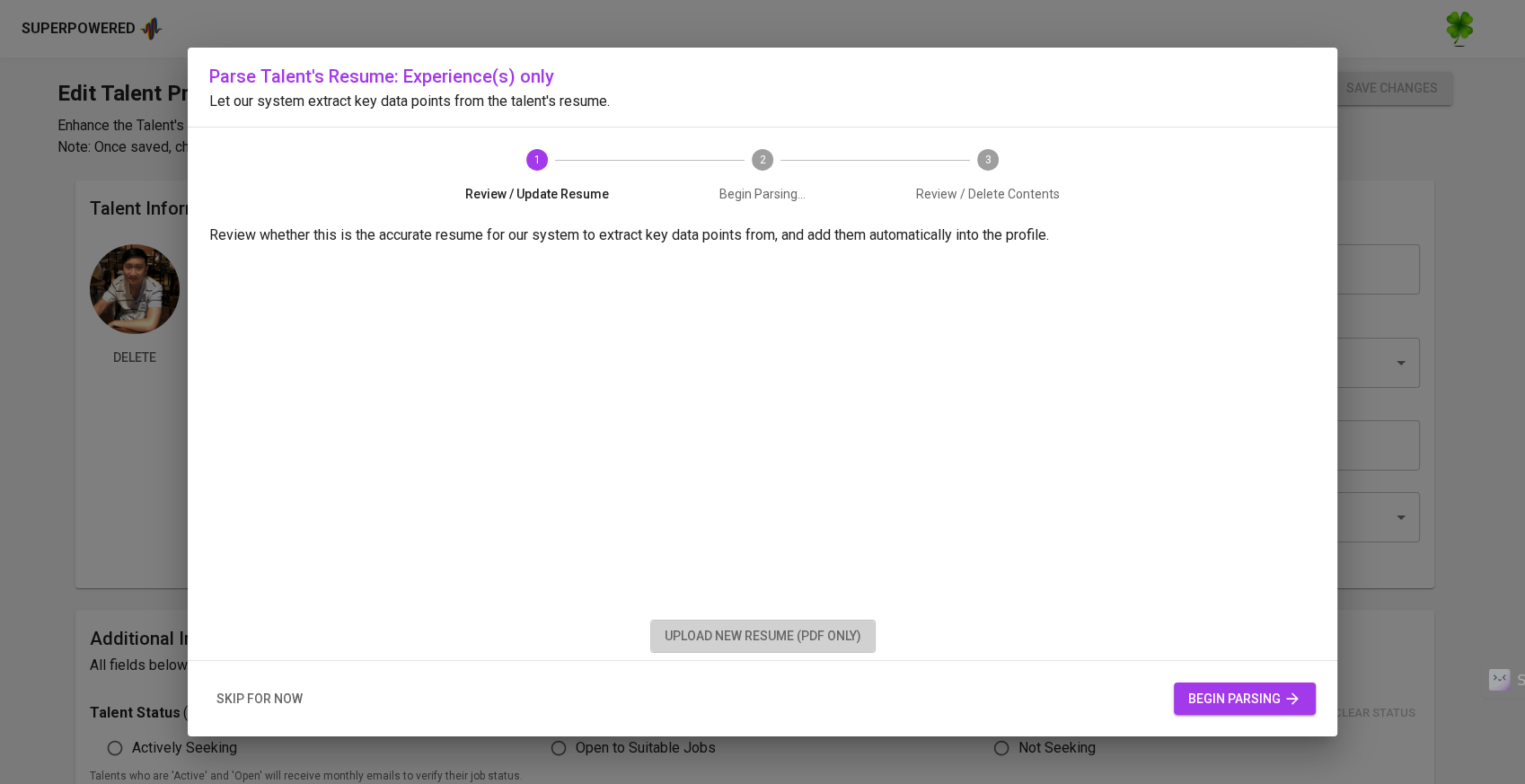
click at [687, 621] on button "upload new resume (pdf only)" at bounding box center [763, 636] width 225 height 33
click at [1250, 700] on span "begin parsing" at bounding box center [1244, 699] width 114 height 22
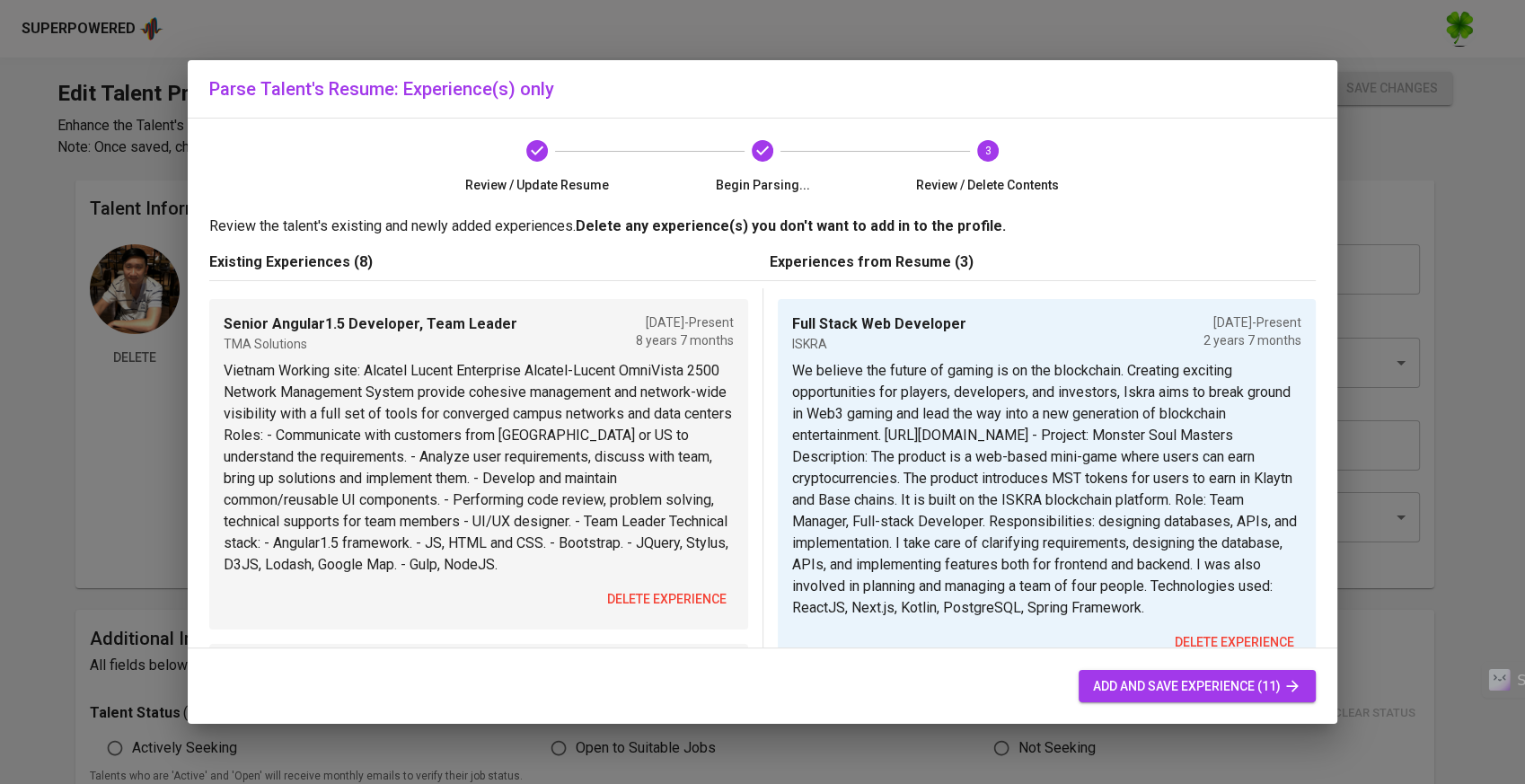
click at [655, 588] on span "delete experience" at bounding box center [667, 599] width 119 height 22
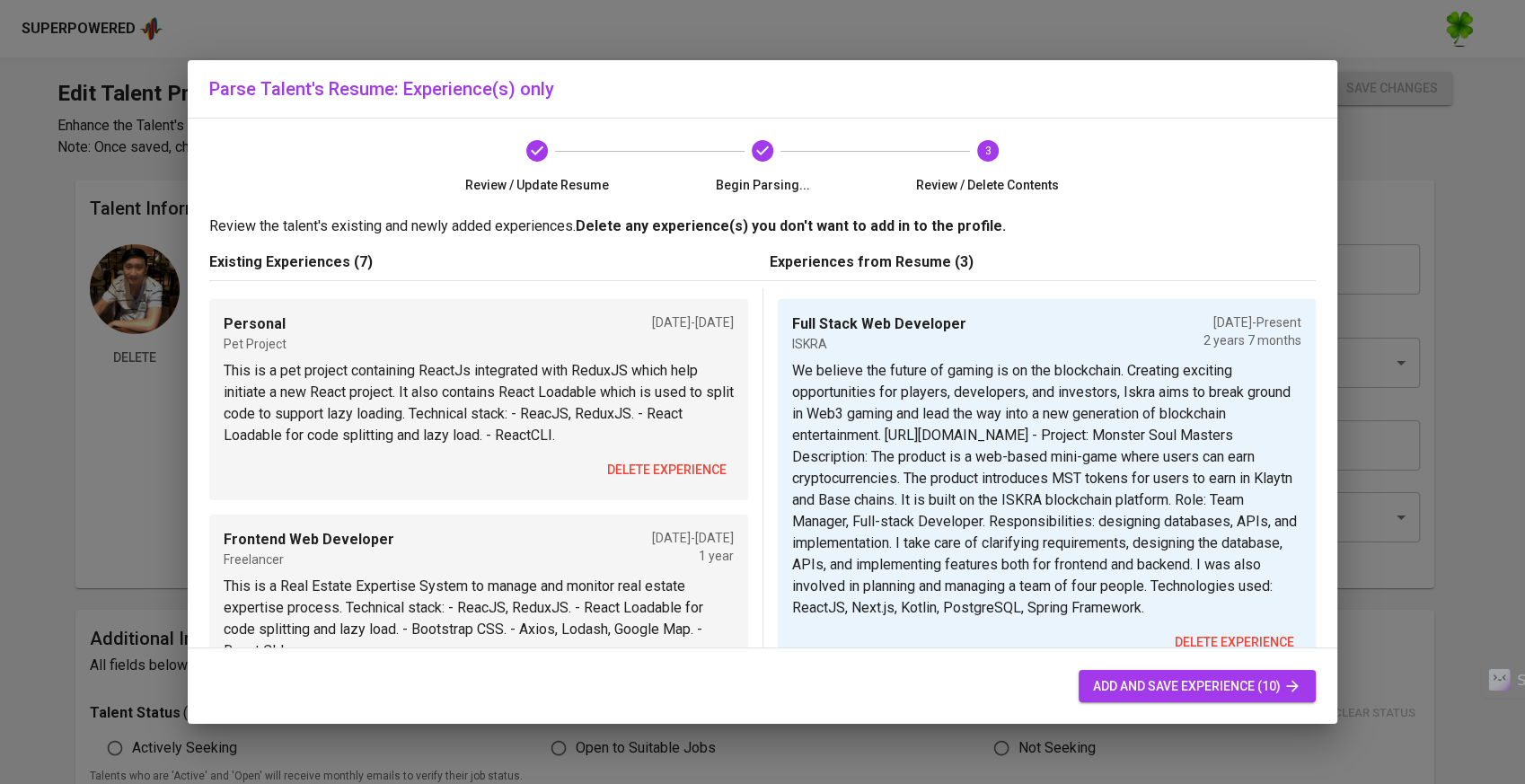
click at [655, 479] on span "delete experience" at bounding box center [667, 470] width 119 height 22
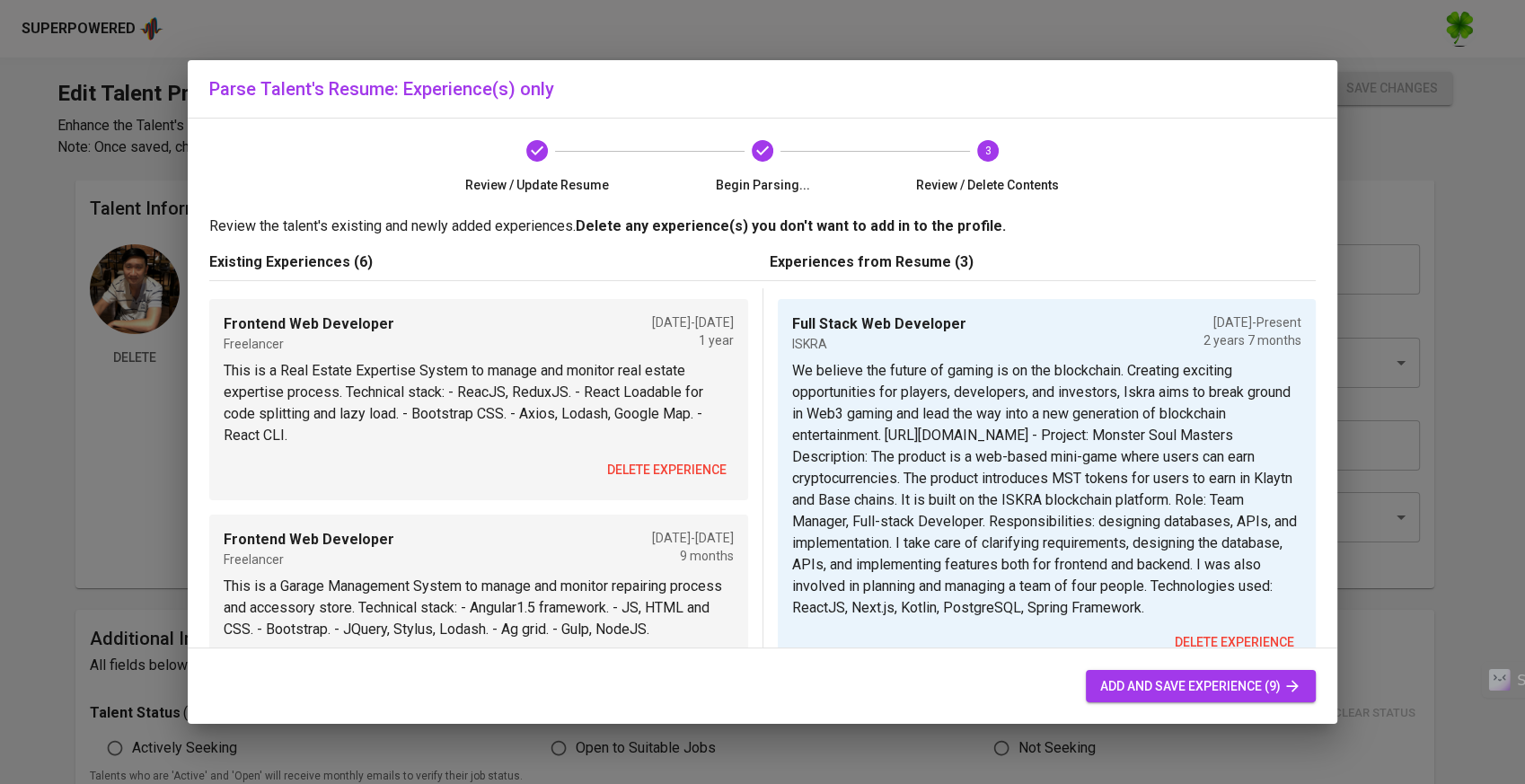
click at [655, 466] on span "delete experience" at bounding box center [667, 470] width 119 height 22
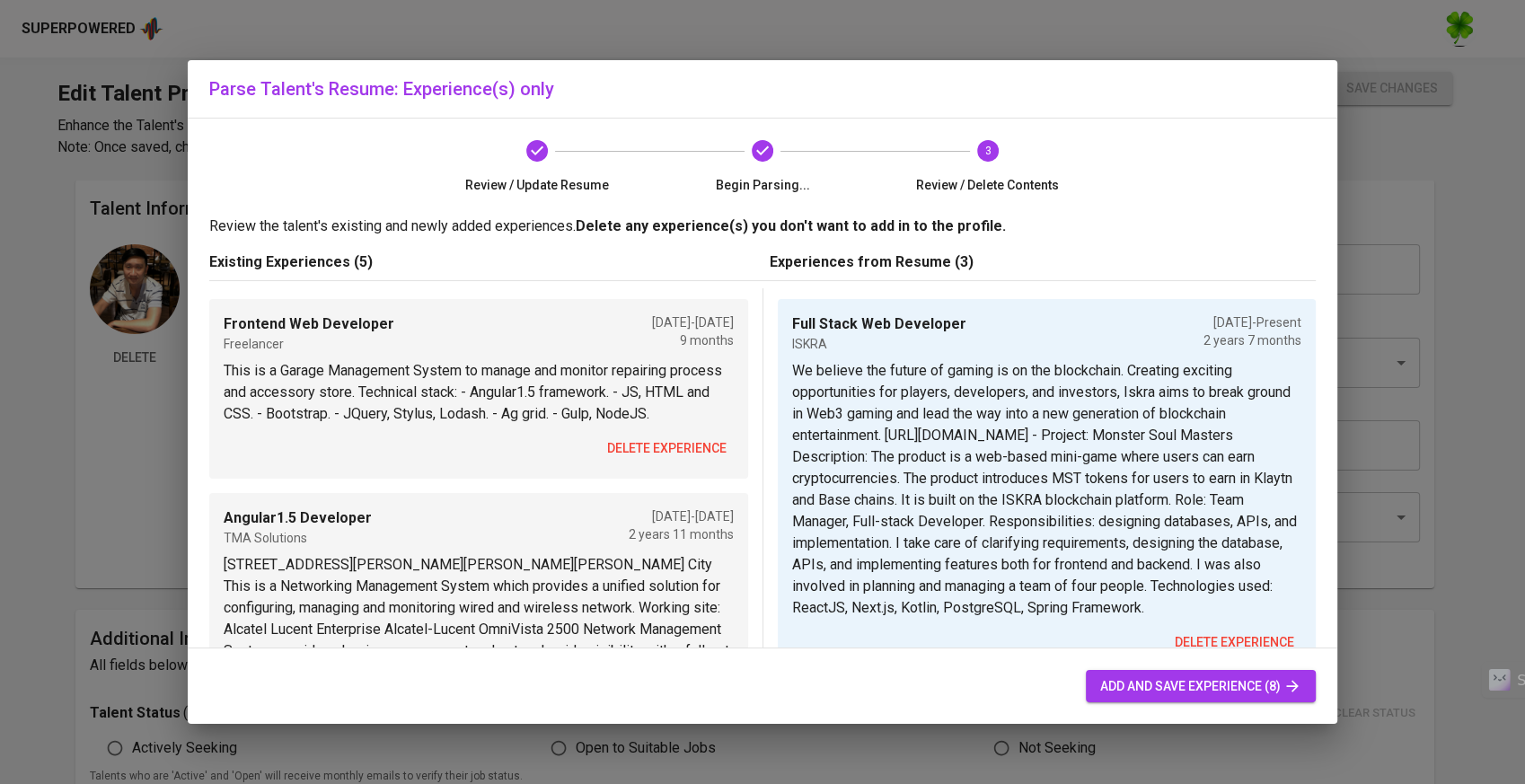
click at [656, 448] on span "delete experience" at bounding box center [667, 448] width 119 height 22
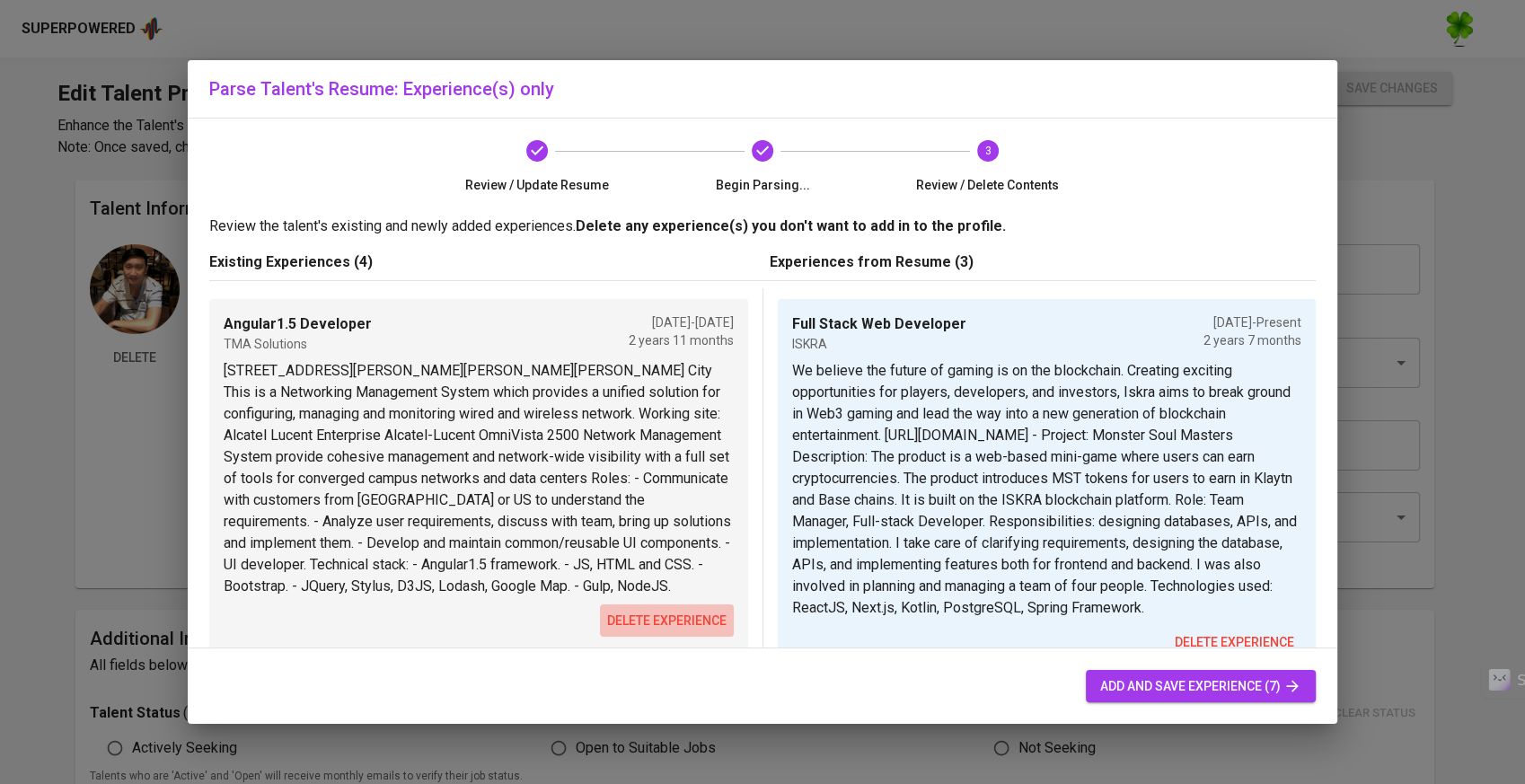
click at [623, 632] on span "delete experience" at bounding box center [667, 620] width 119 height 22
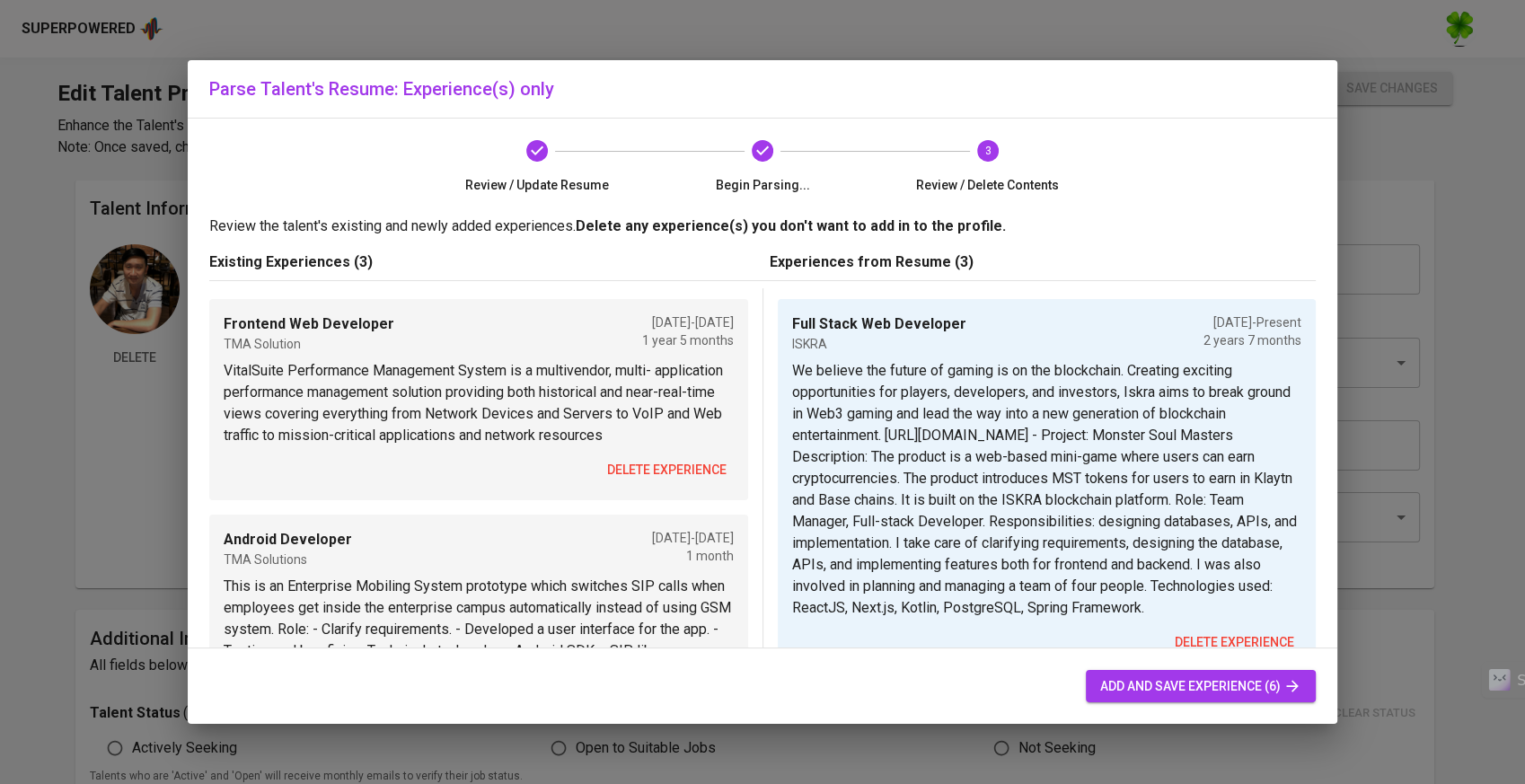
click at [654, 466] on span "delete experience" at bounding box center [667, 470] width 119 height 22
click at [649, 484] on button "delete experience" at bounding box center [667, 470] width 134 height 33
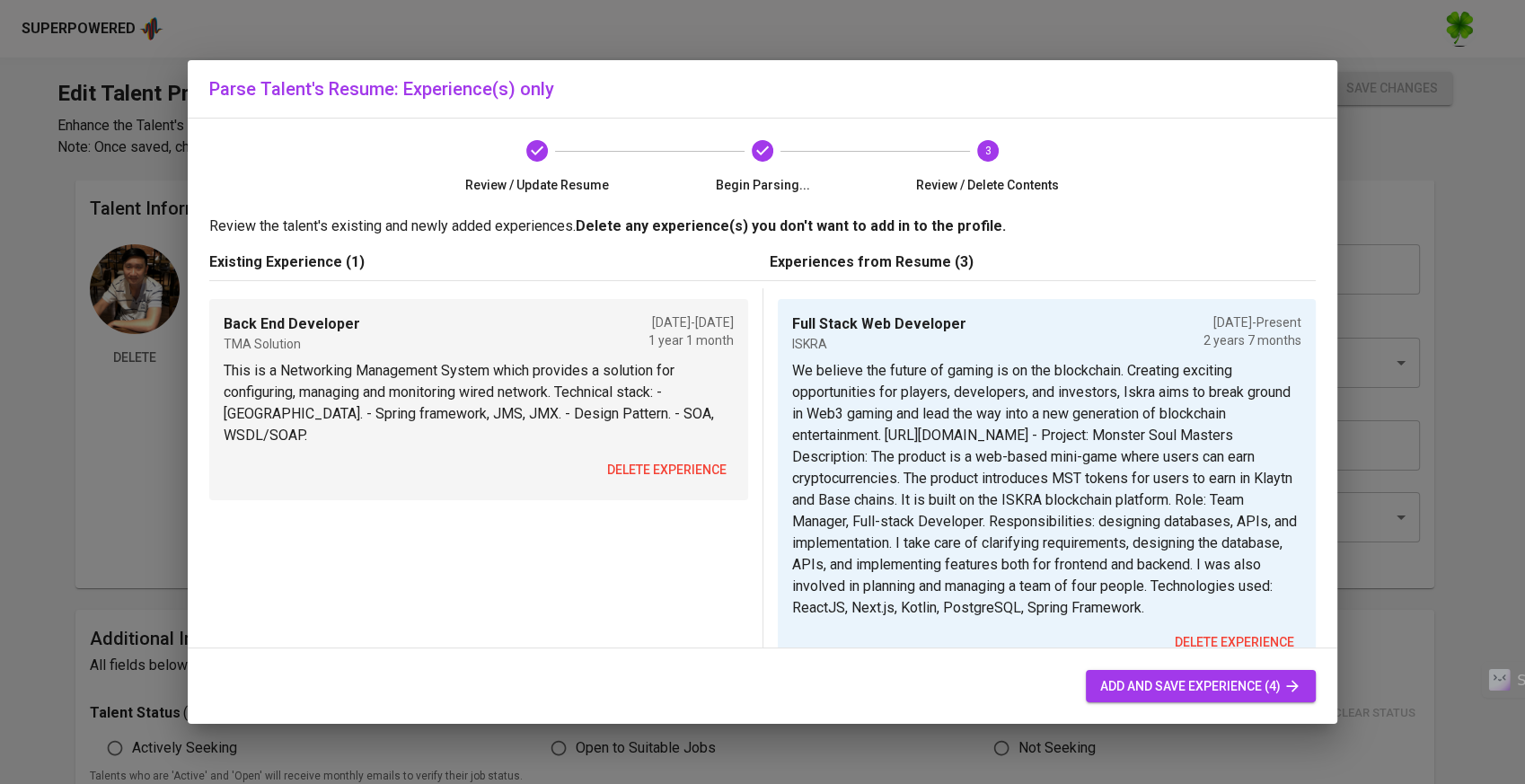
click at [659, 459] on span "delete experience" at bounding box center [667, 470] width 119 height 22
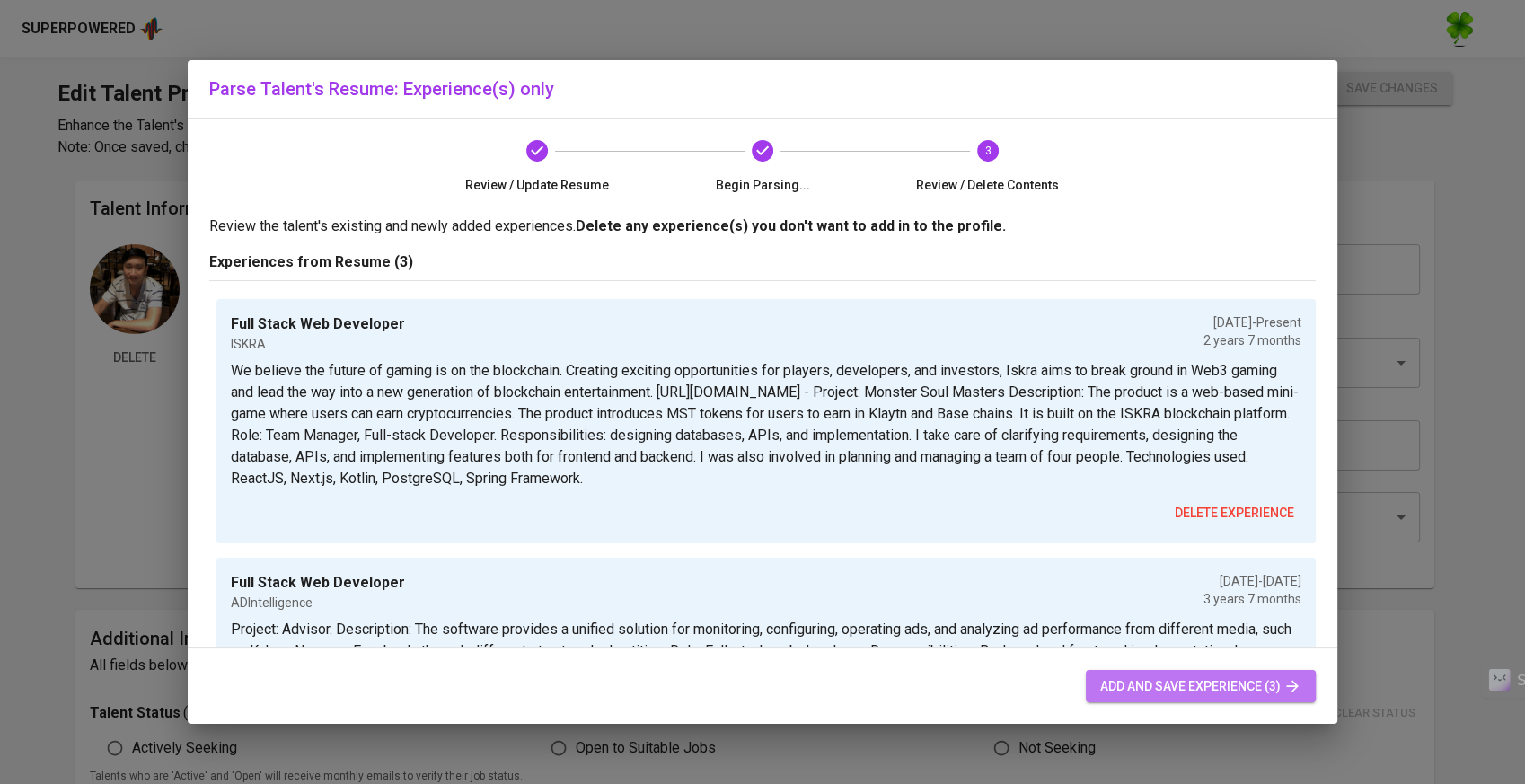
click at [1202, 676] on span "add and save experience (3)" at bounding box center [1201, 686] width 201 height 22
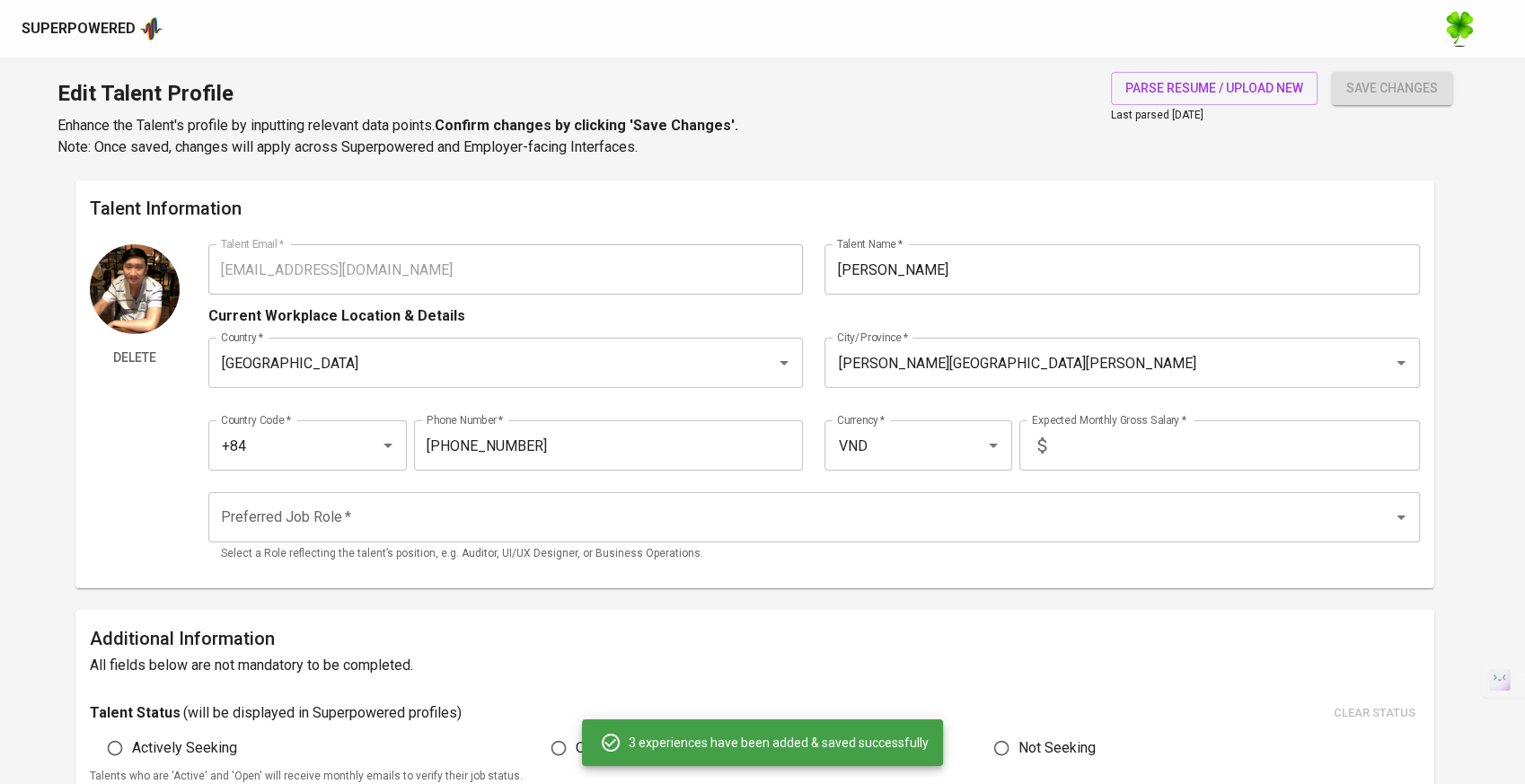
type input "Full Stack Web Developer"
type input "ISKRA"
type input "01/01/2023"
type input "Full Stack Web Developer"
type input "ADIntelligence"
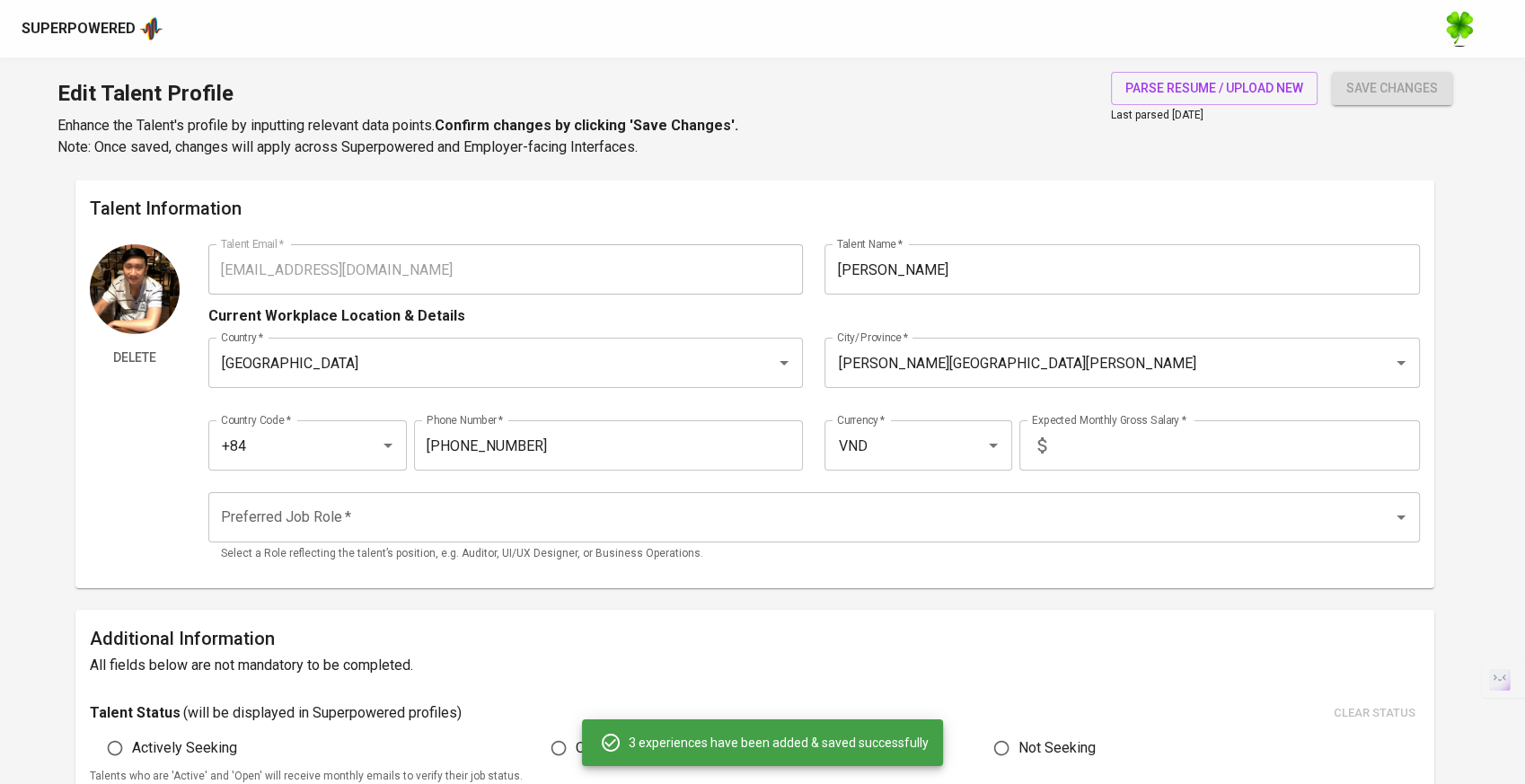
type input "05/01/2019"
type input "12/01/2022"
type input "Team Manager"
type input "TMA Solutions"
type input "05/01/2011"
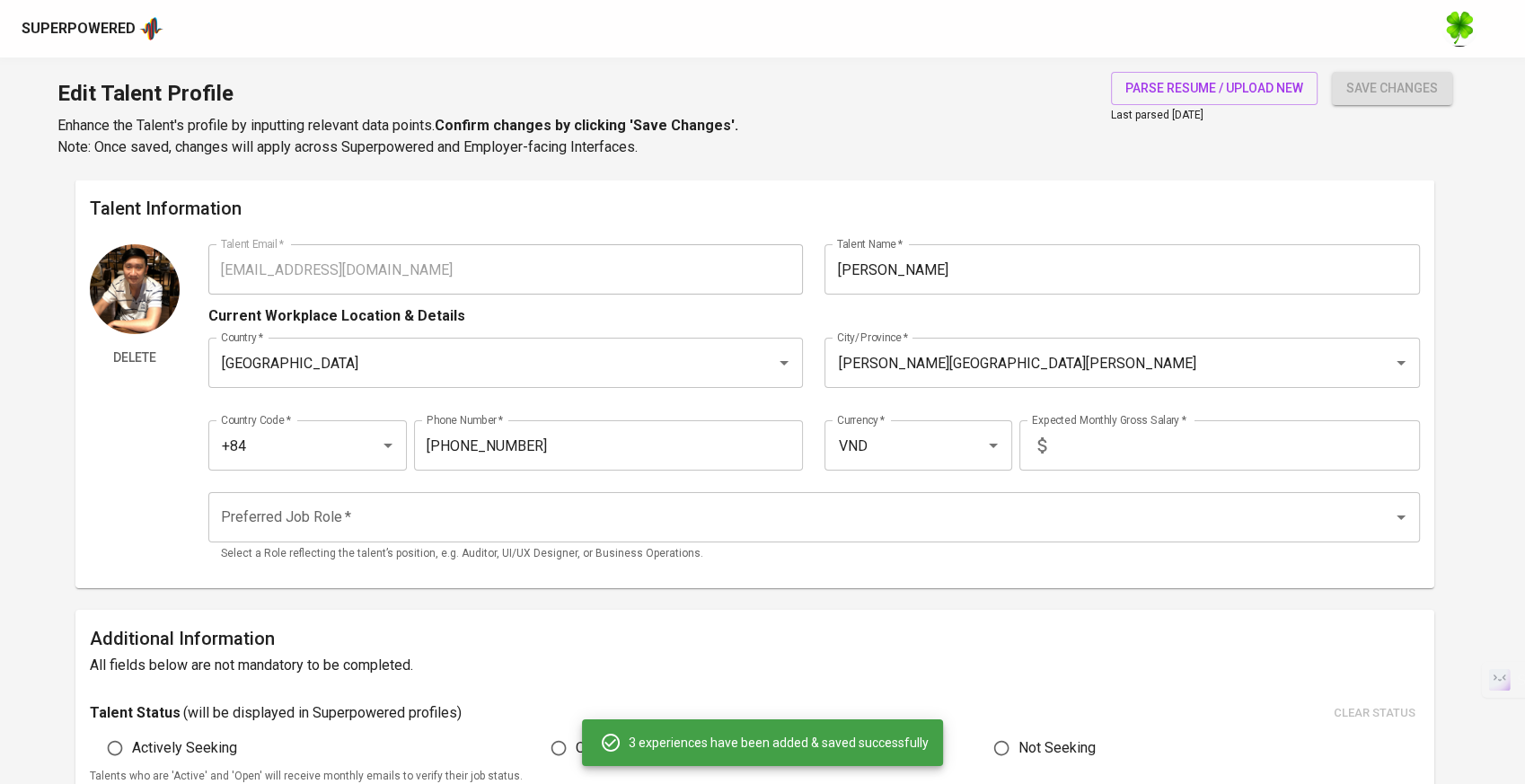
type input "05/01/2019"
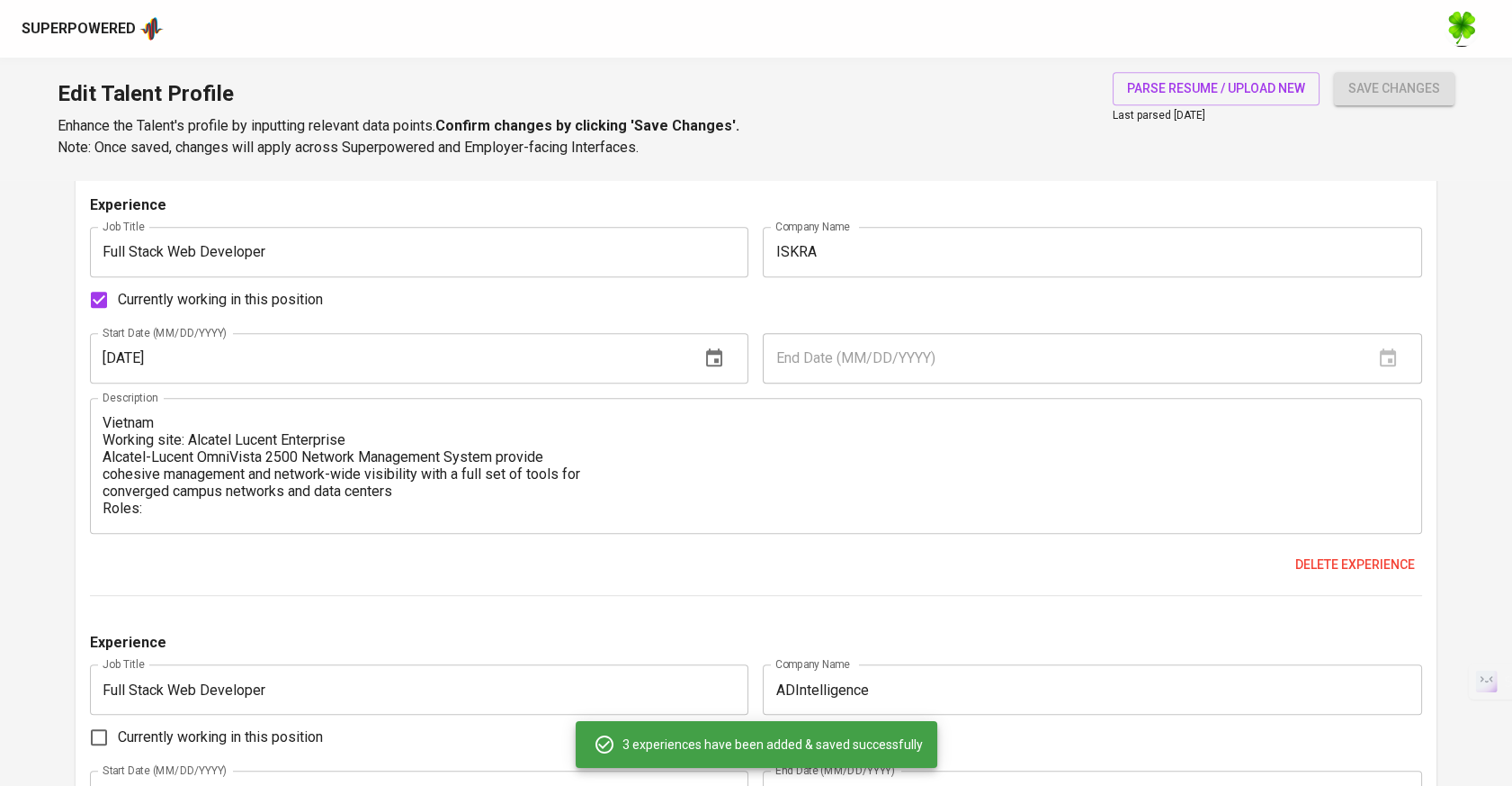
click at [1383, 97] on span "save changes" at bounding box center [1394, 89] width 91 height 22
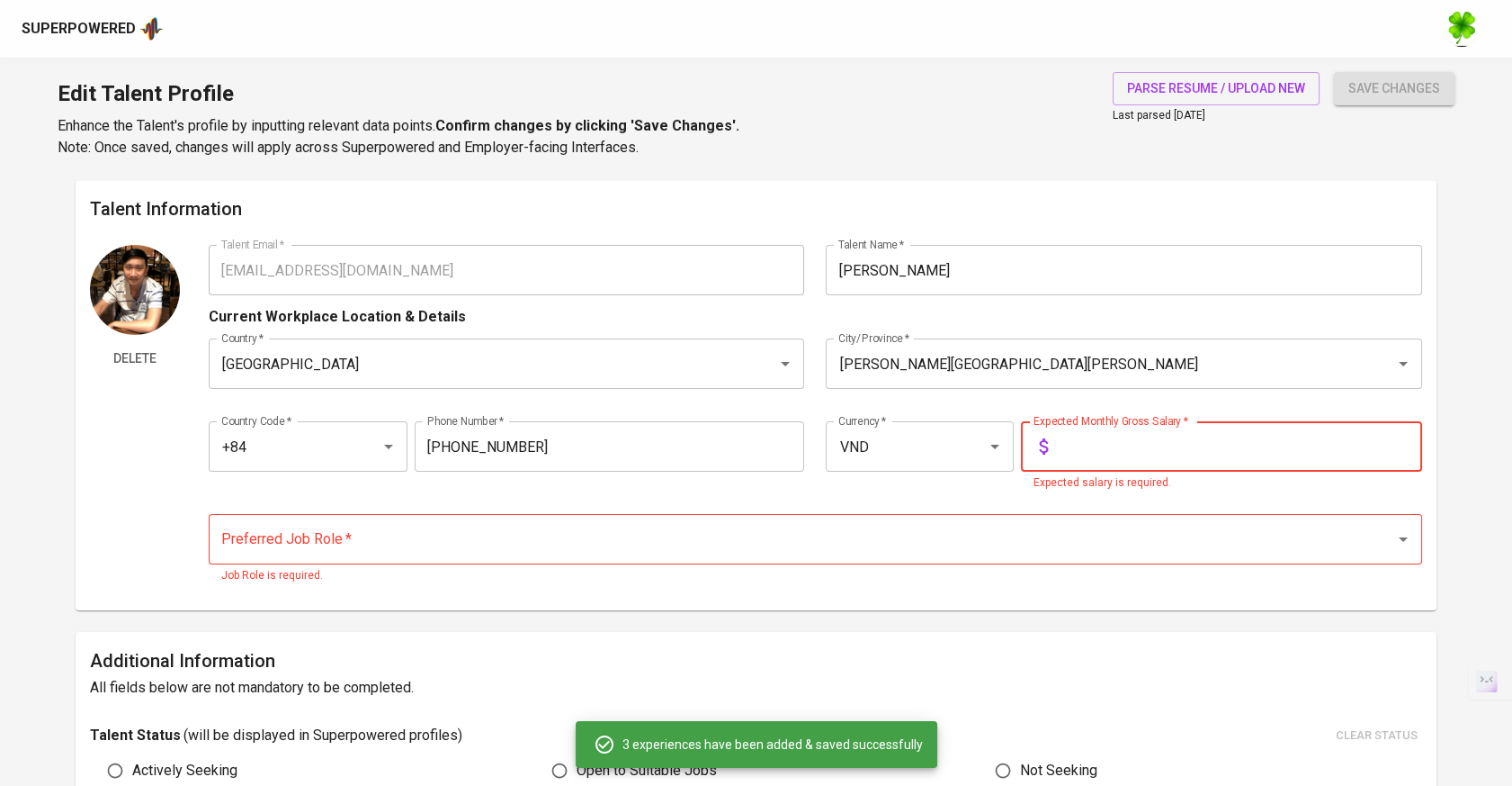
click at [1196, 457] on input "text" at bounding box center [1239, 447] width 368 height 51
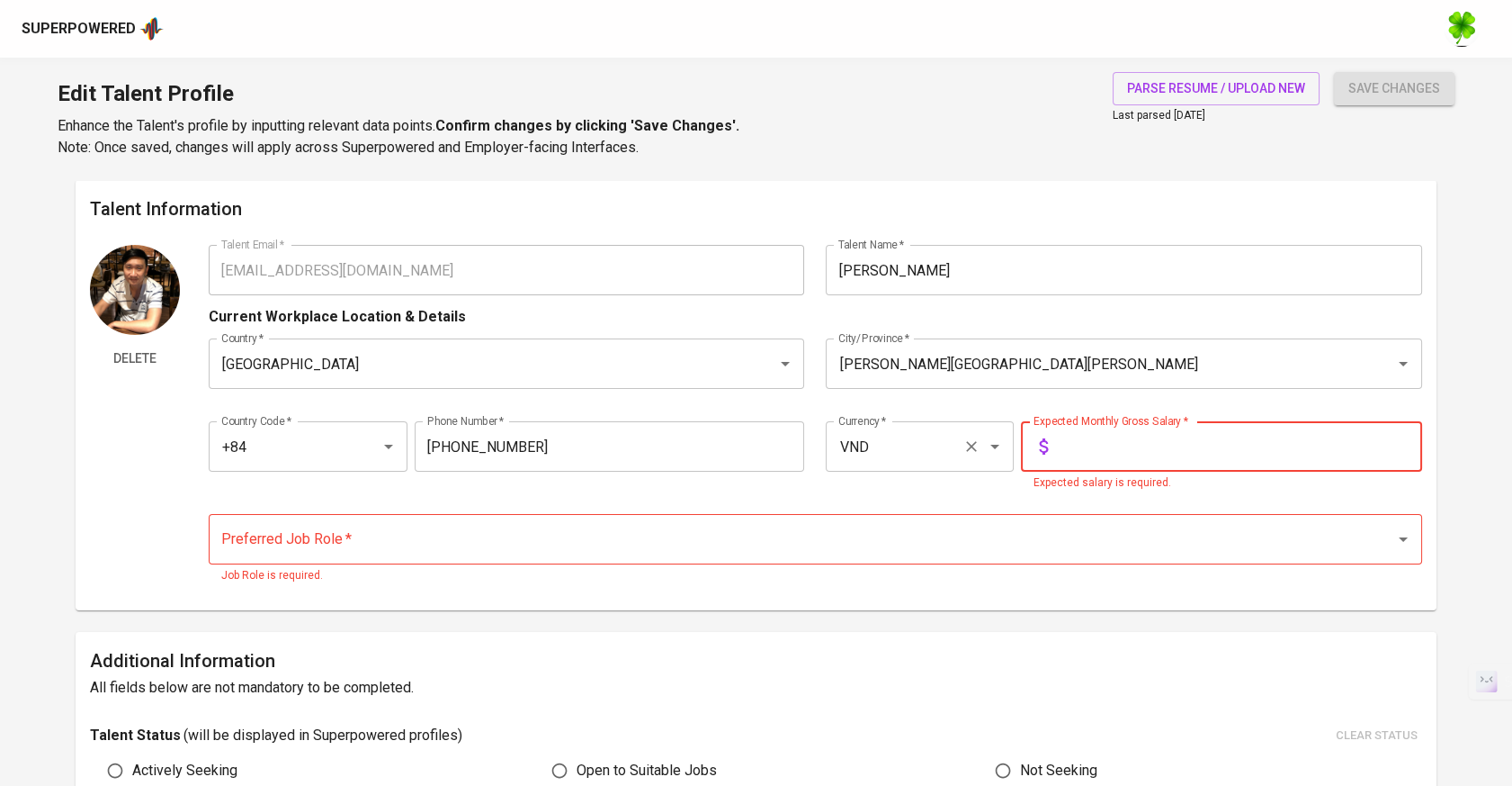
click at [882, 450] on input "VND" at bounding box center [895, 446] width 122 height 34
click at [897, 486] on li "USD" at bounding box center [919, 498] width 188 height 32
type input "USD"
click at [1074, 464] on input "text" at bounding box center [1239, 447] width 368 height 51
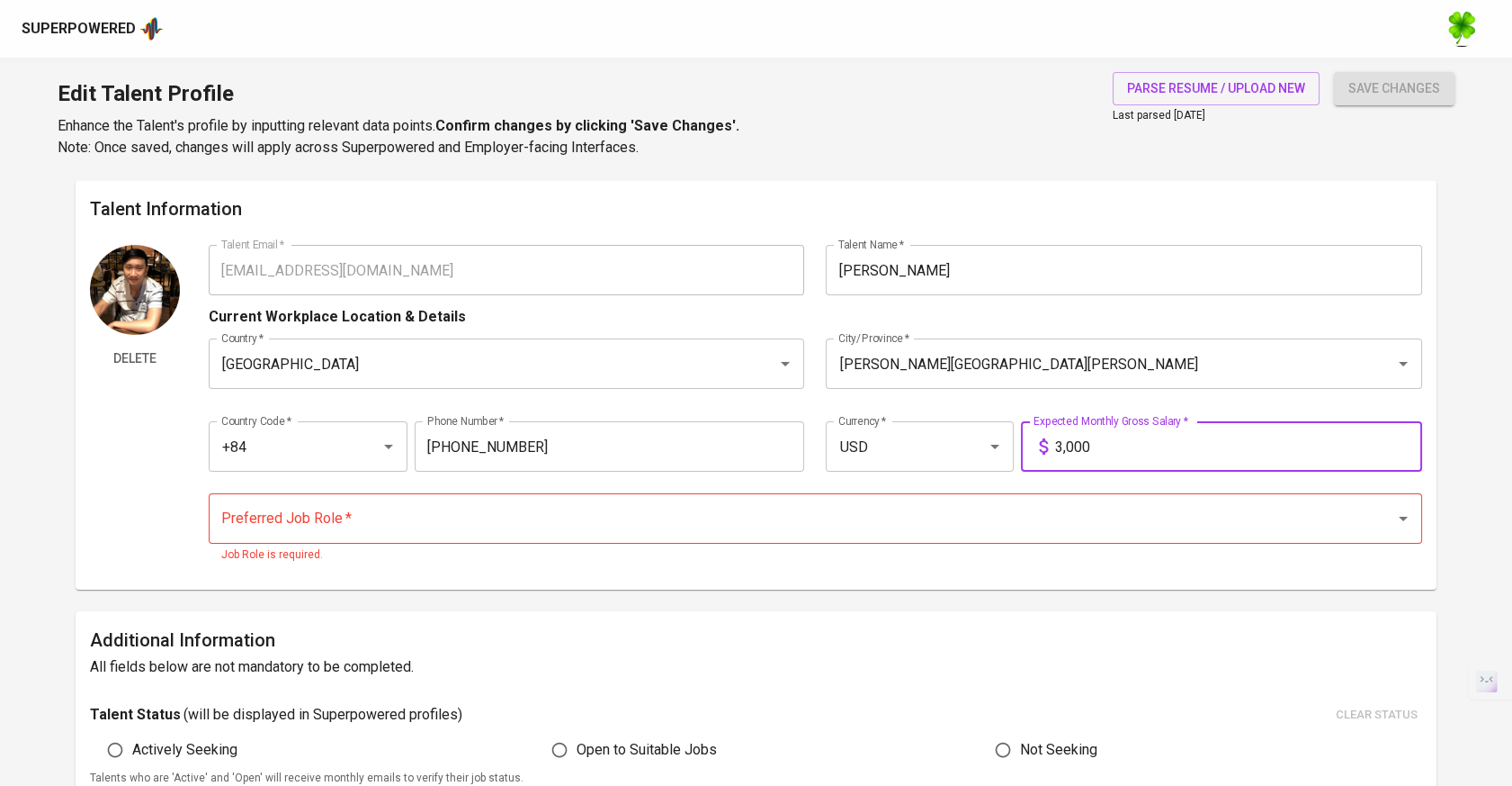
type input "3,000"
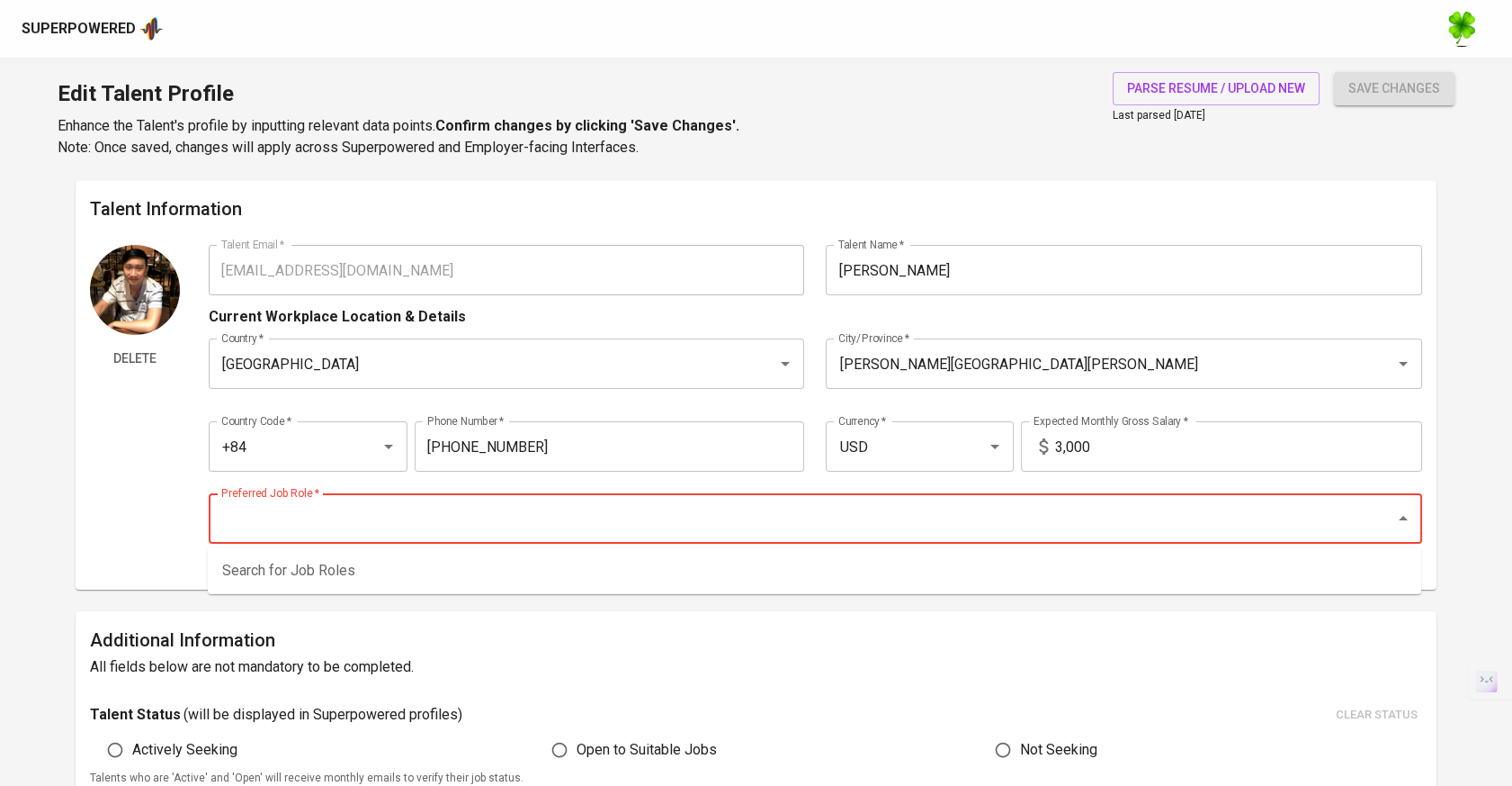
click at [548, 502] on input "Preferred Job Role   *" at bounding box center [791, 518] width 1147 height 34
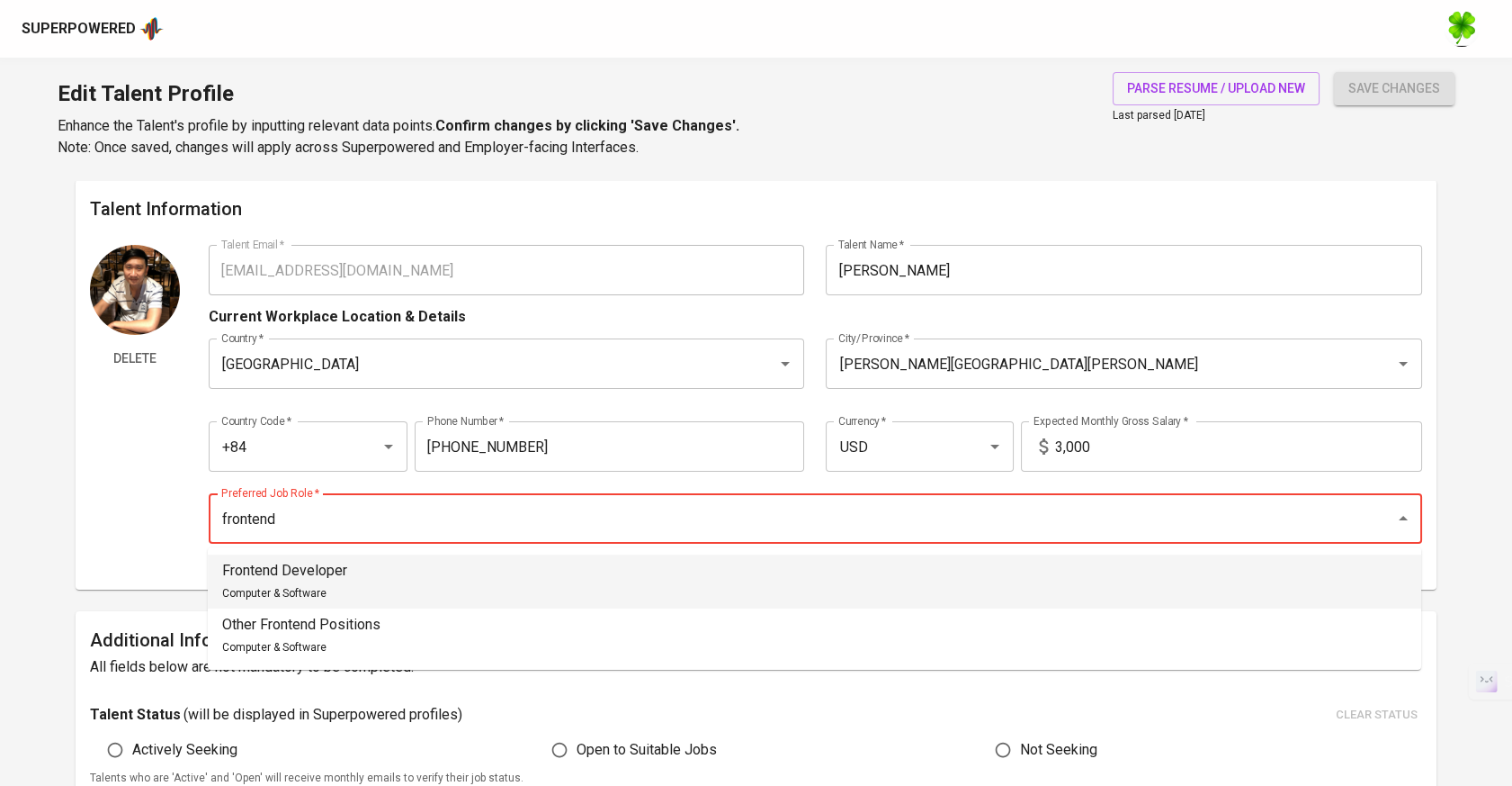
click at [413, 564] on li "Frontend Developer Computer & Software" at bounding box center [815, 582] width 1213 height 54
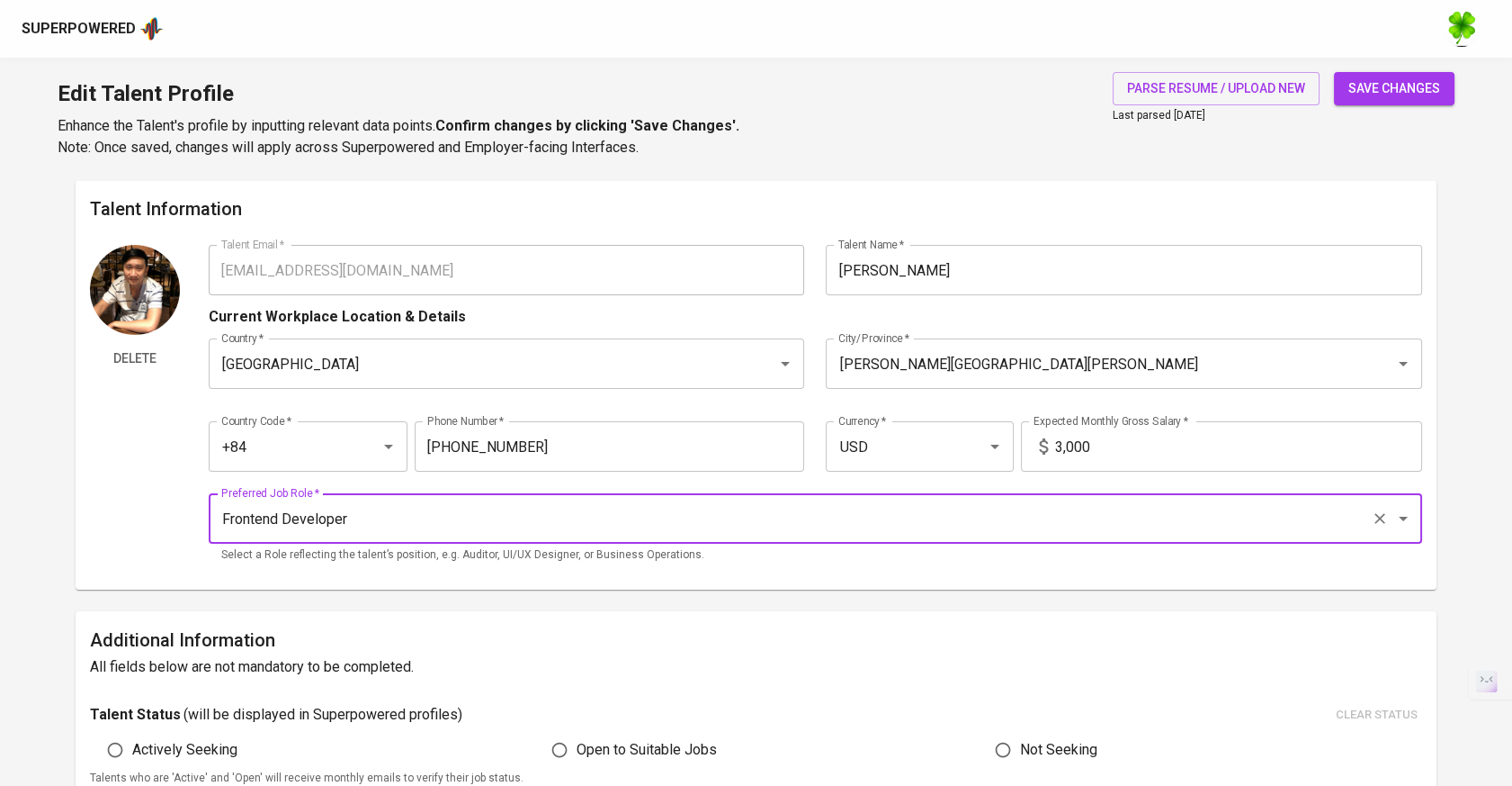
type input "Frontend Developer"
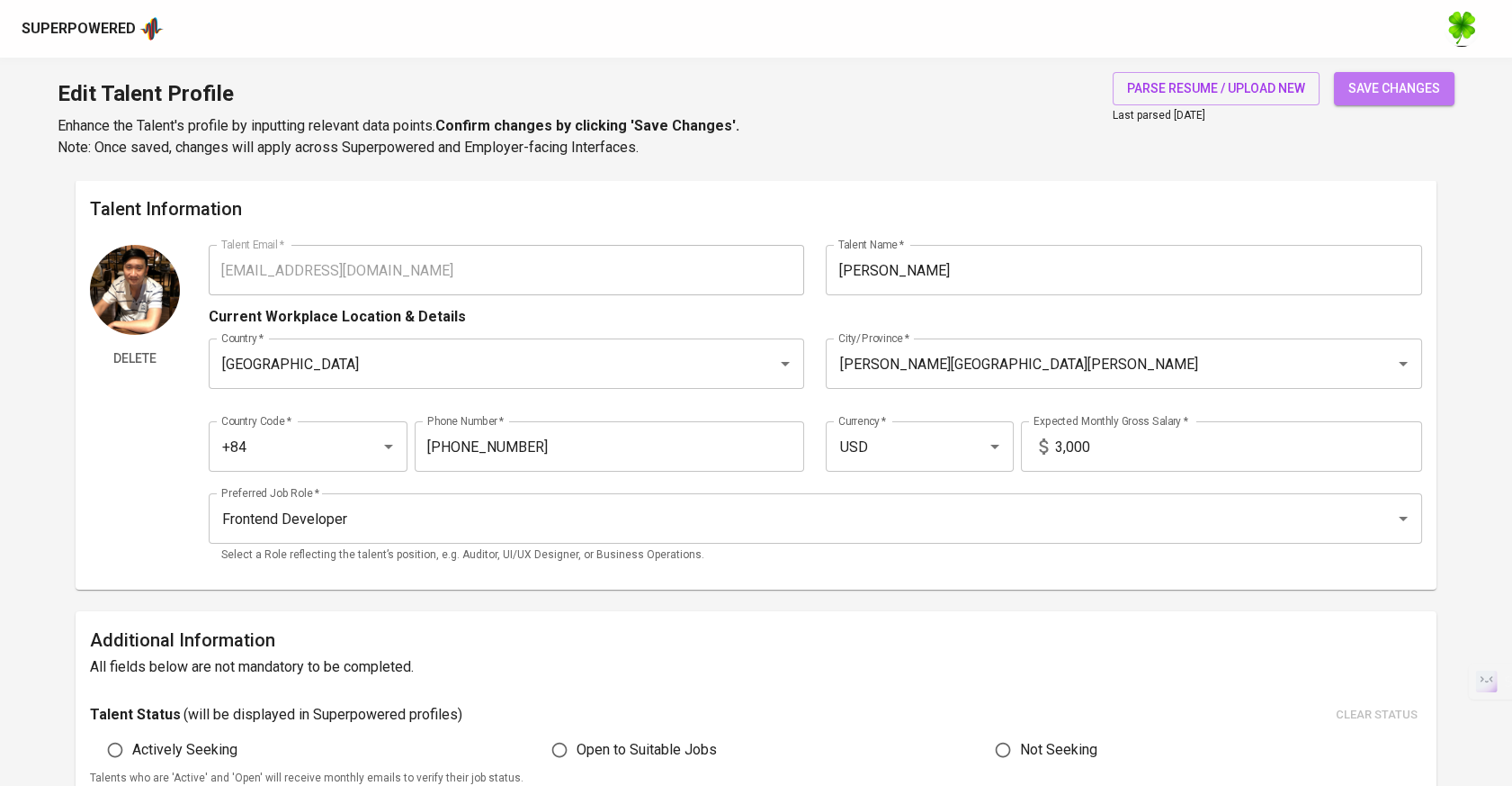
click at [1371, 104] on button "save changes" at bounding box center [1394, 89] width 121 height 33
